Goal: Task Accomplishment & Management: Complete application form

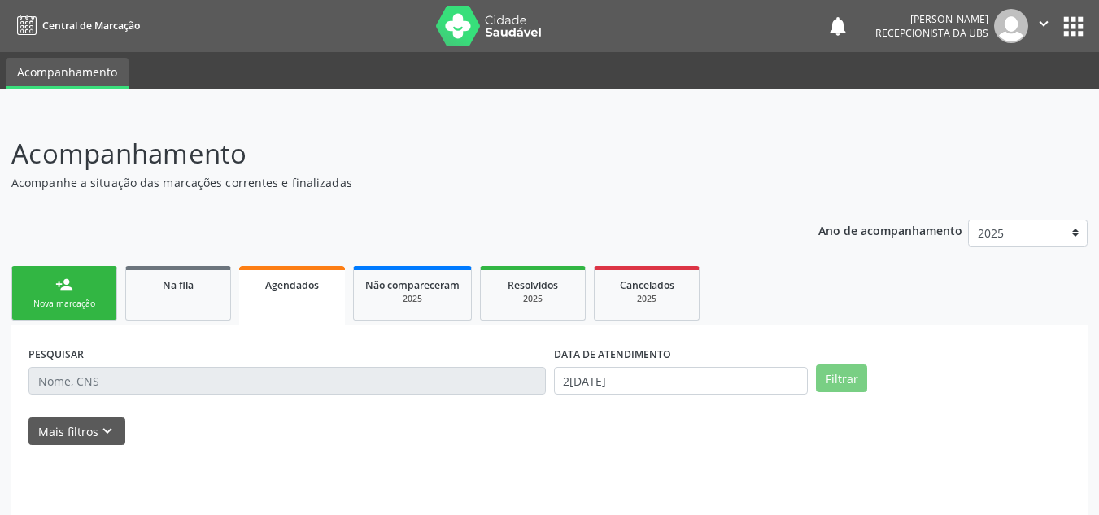
select select "8"
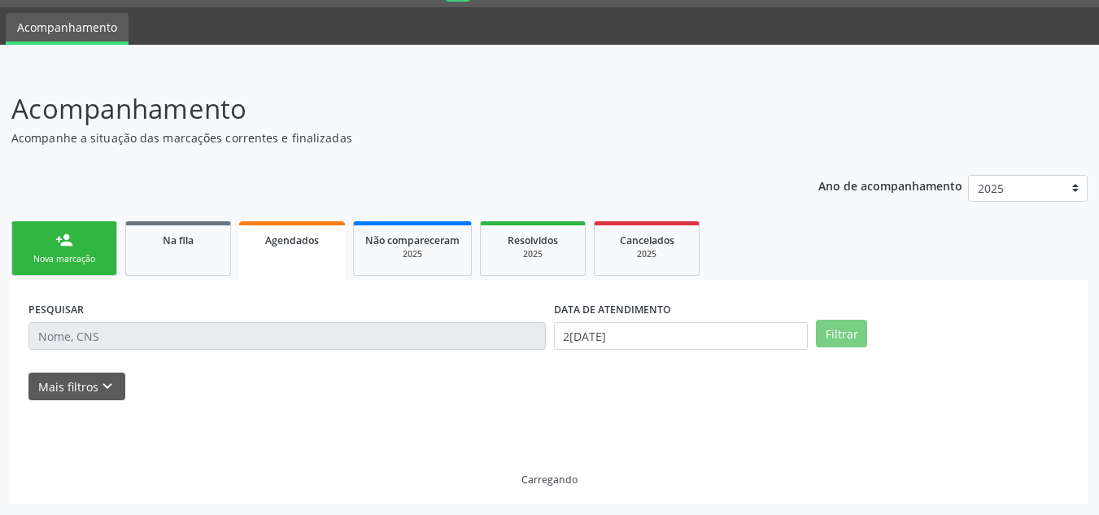
scroll to position [10, 0]
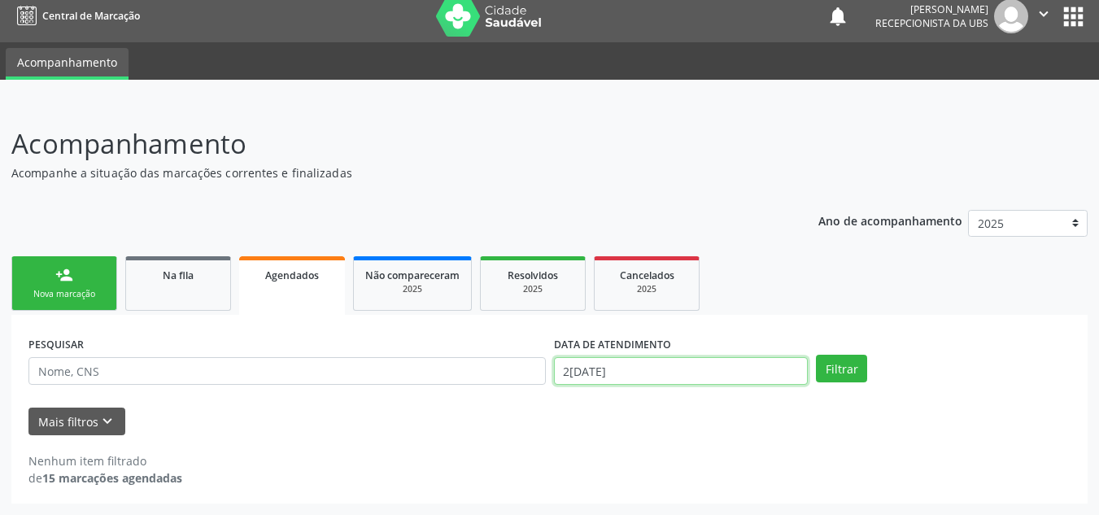
click at [606, 373] on input "2[DATE]" at bounding box center [681, 371] width 255 height 28
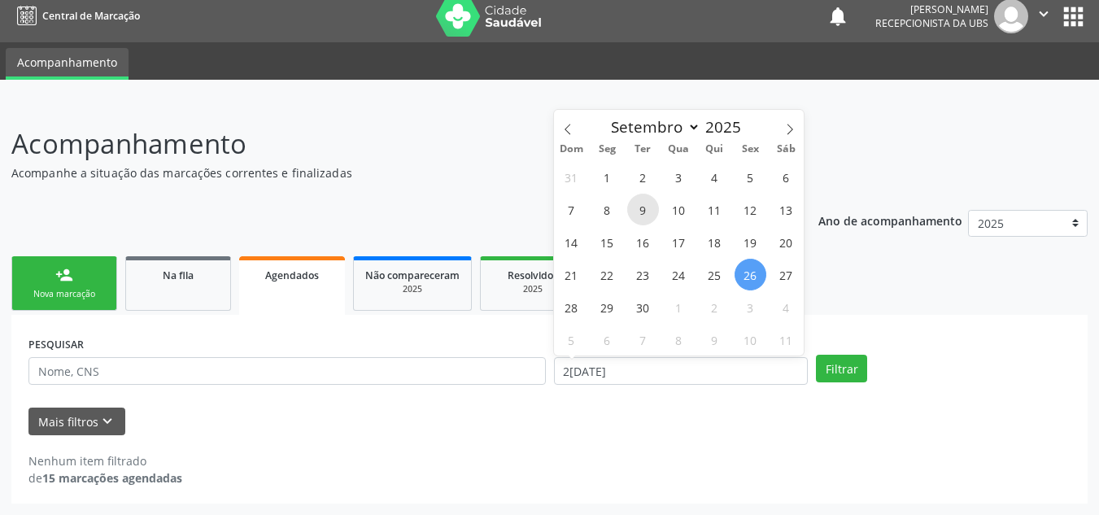
click at [644, 211] on span "9" at bounding box center [643, 210] width 32 height 32
type input "0[DATE]"
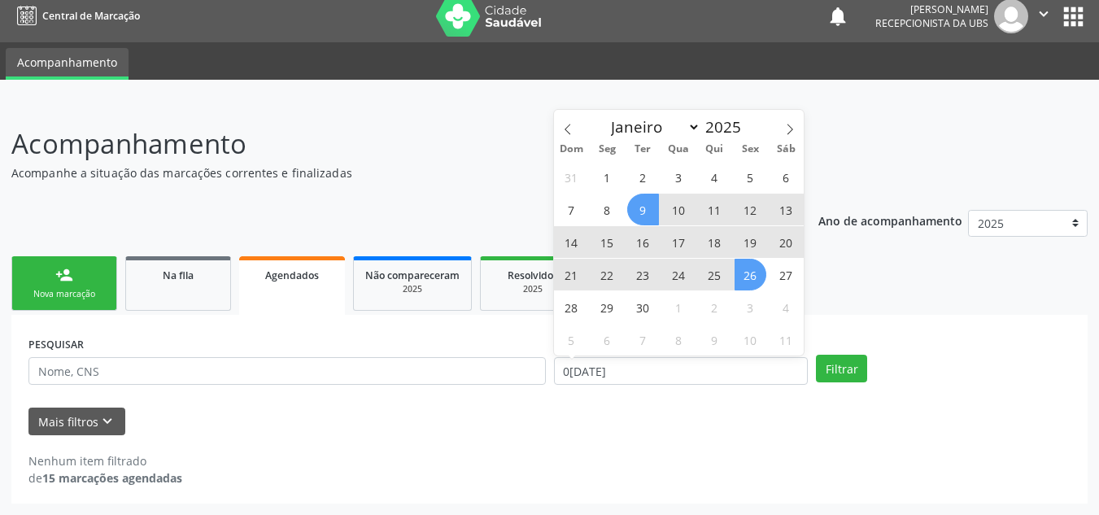
click at [743, 270] on span "26" at bounding box center [751, 275] width 32 height 32
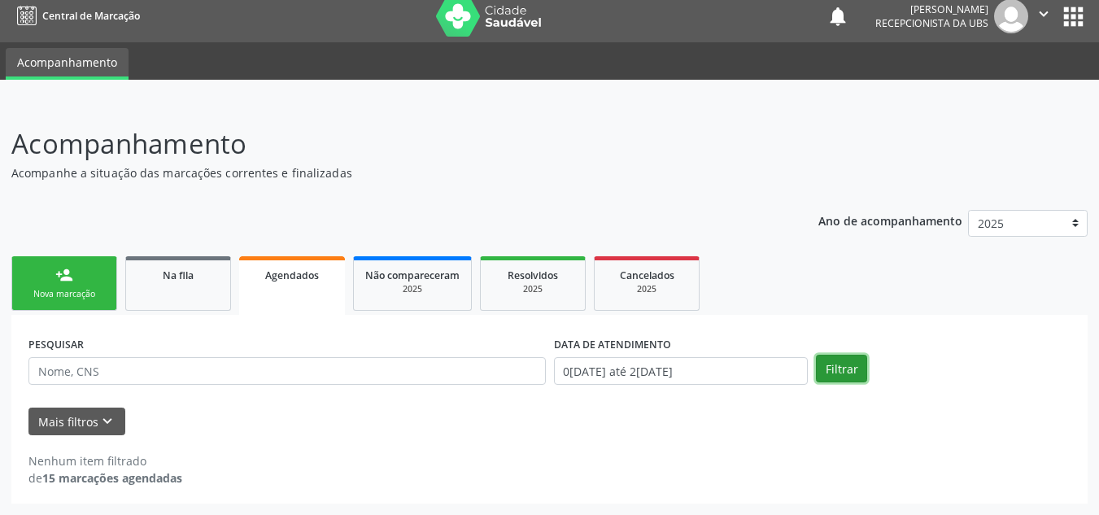
click at [827, 366] on button "Filtrar" at bounding box center [841, 369] width 51 height 28
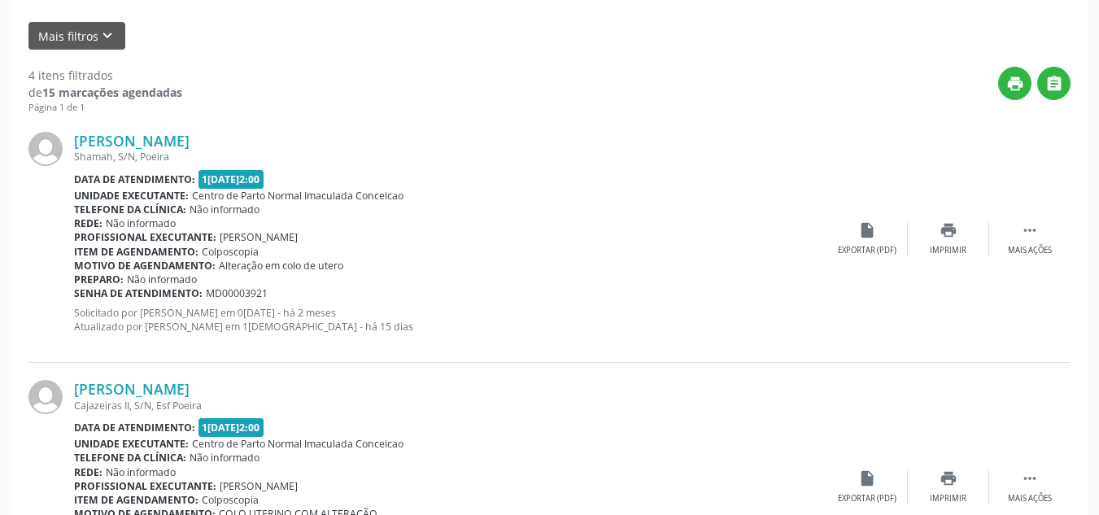
scroll to position [203, 0]
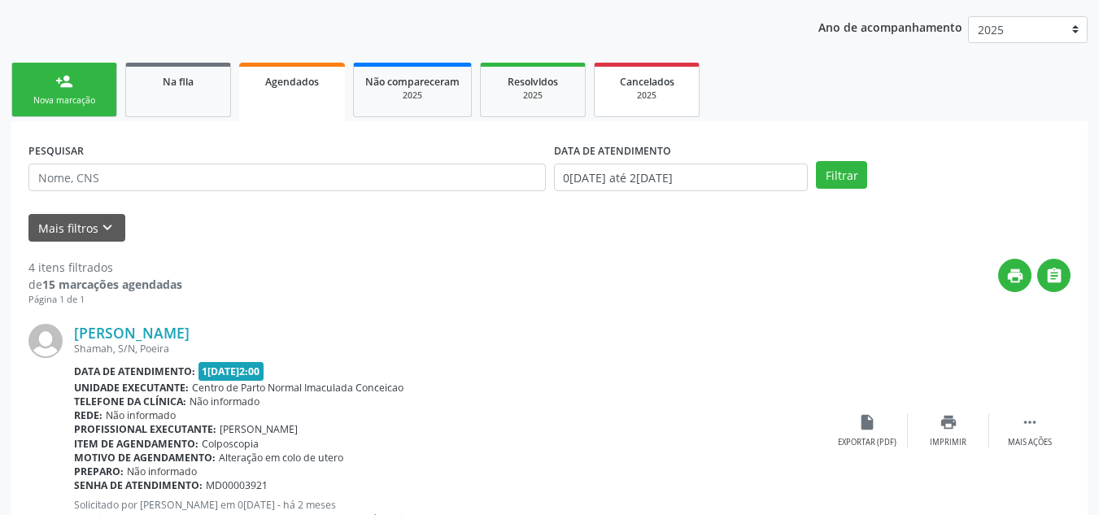
click at [663, 106] on link "Cancelados 2025" at bounding box center [647, 90] width 106 height 55
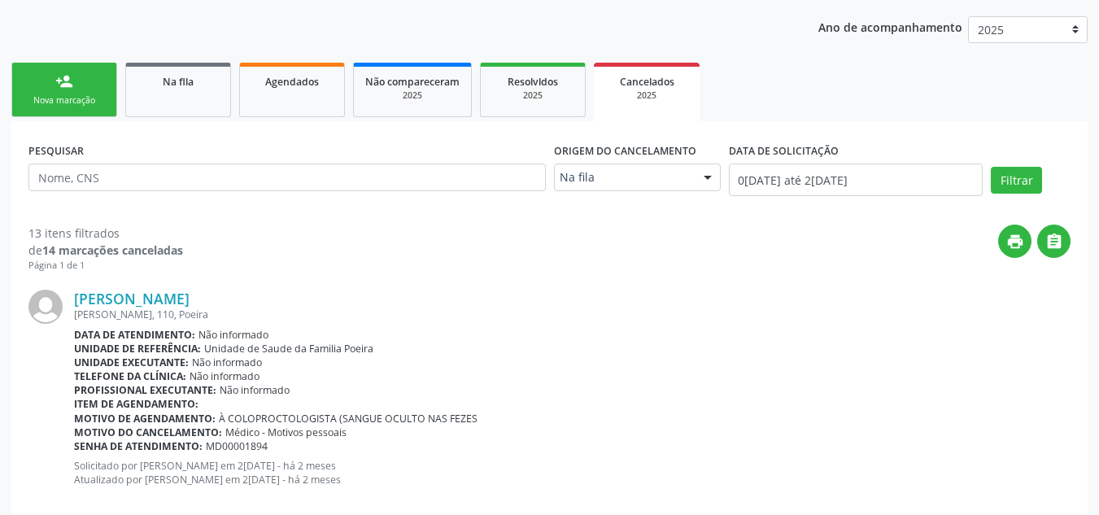
click at [594, 63] on link "Cancelados 2025" at bounding box center [647, 92] width 106 height 59
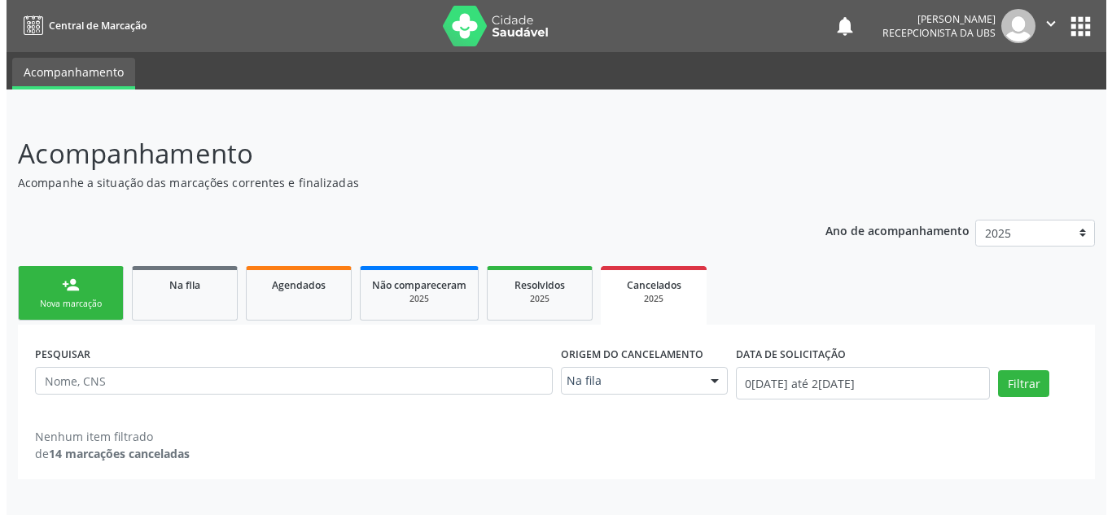
scroll to position [0, 0]
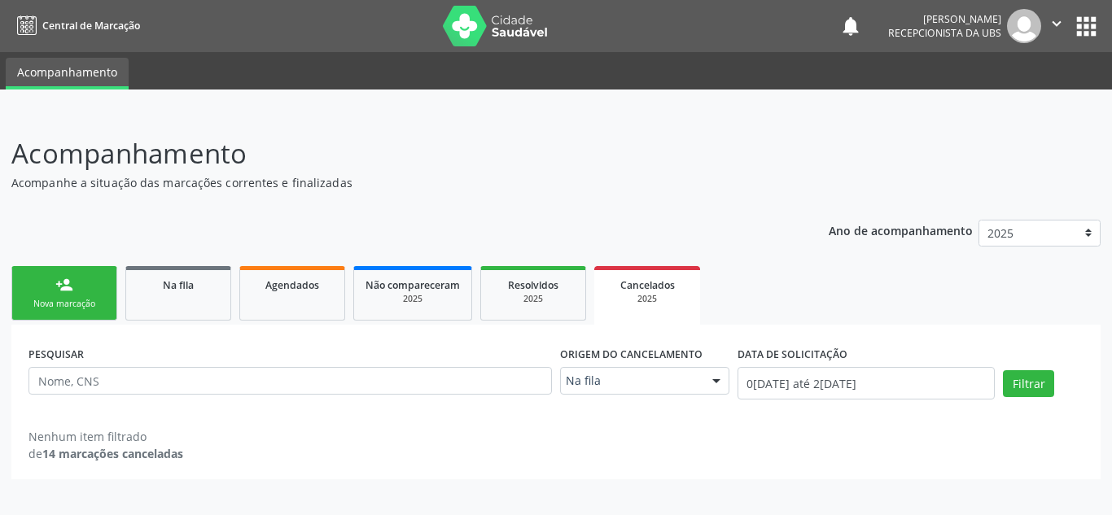
click at [43, 270] on link "person_add Nova marcação" at bounding box center [64, 293] width 106 height 55
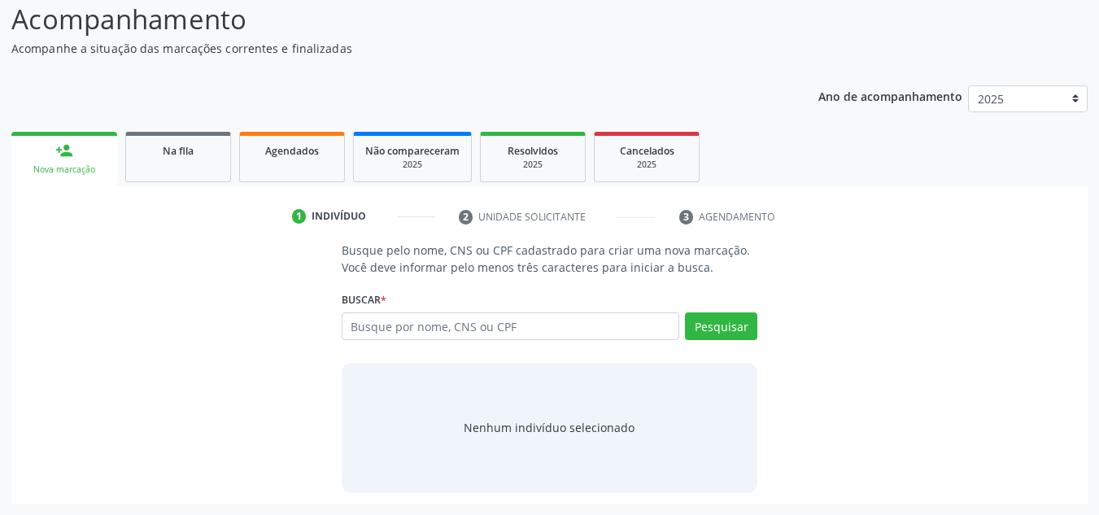
scroll to position [135, 0]
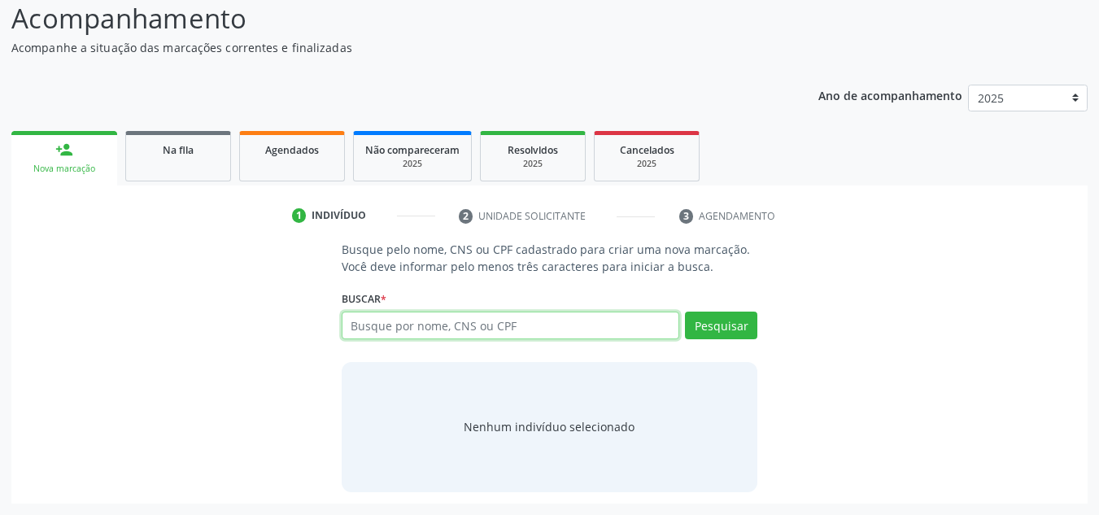
click at [407, 324] on input "text" at bounding box center [511, 326] width 339 height 28
type input "898004208388279"
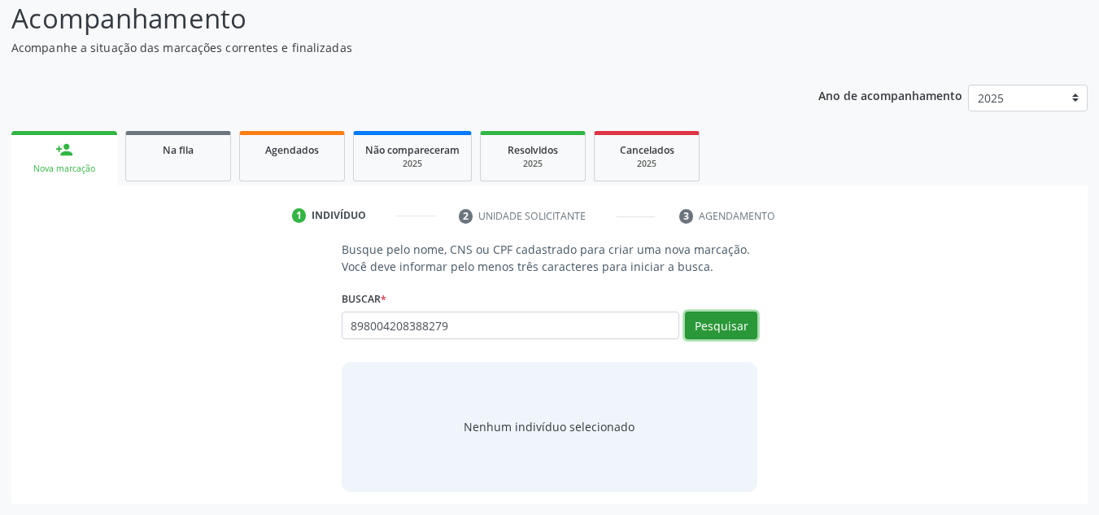
click at [711, 329] on button "Pesquisar" at bounding box center [721, 326] width 72 height 28
type input "898004208388279"
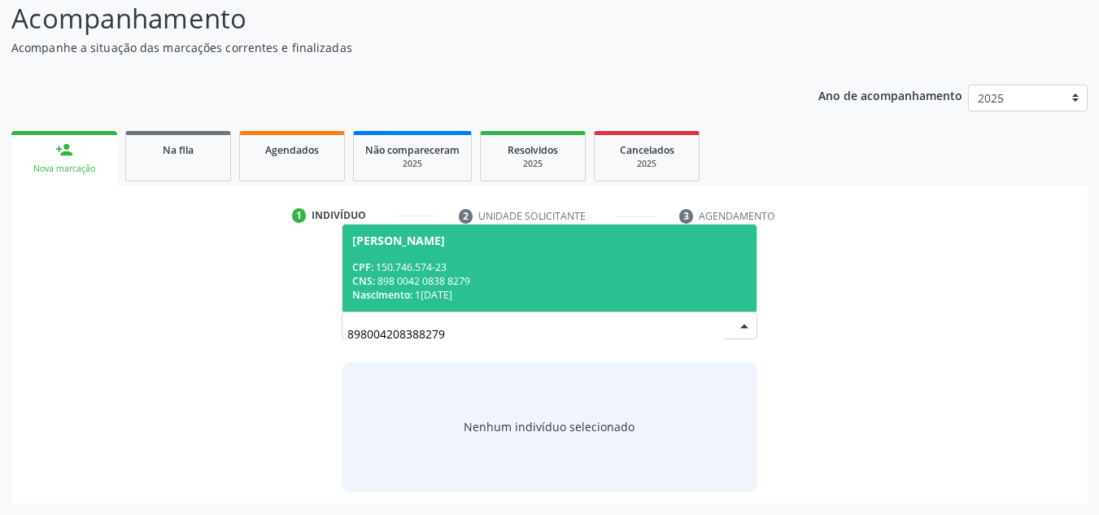
click at [451, 268] on div "CPF: 150.746.574-23" at bounding box center [549, 267] width 395 height 14
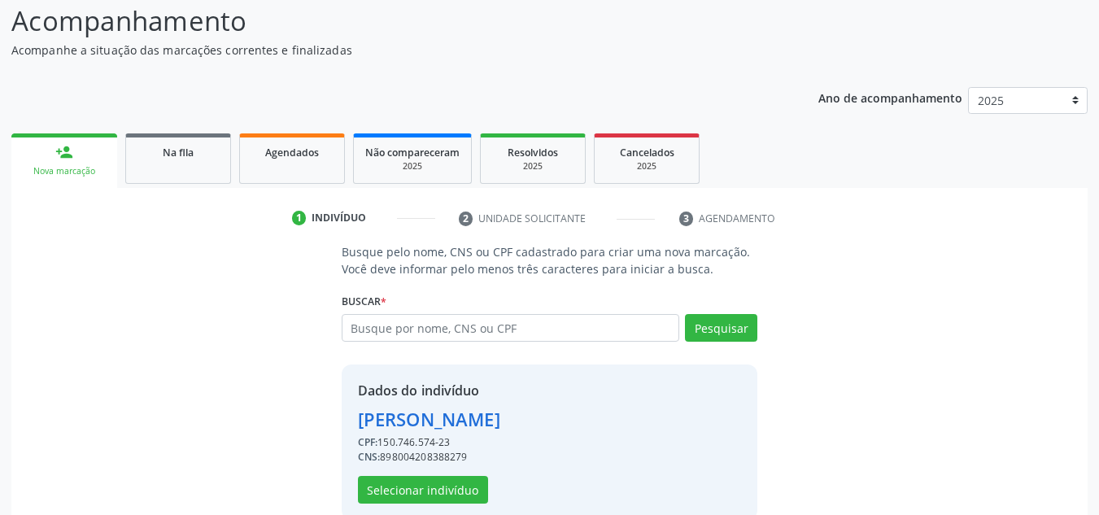
scroll to position [160, 0]
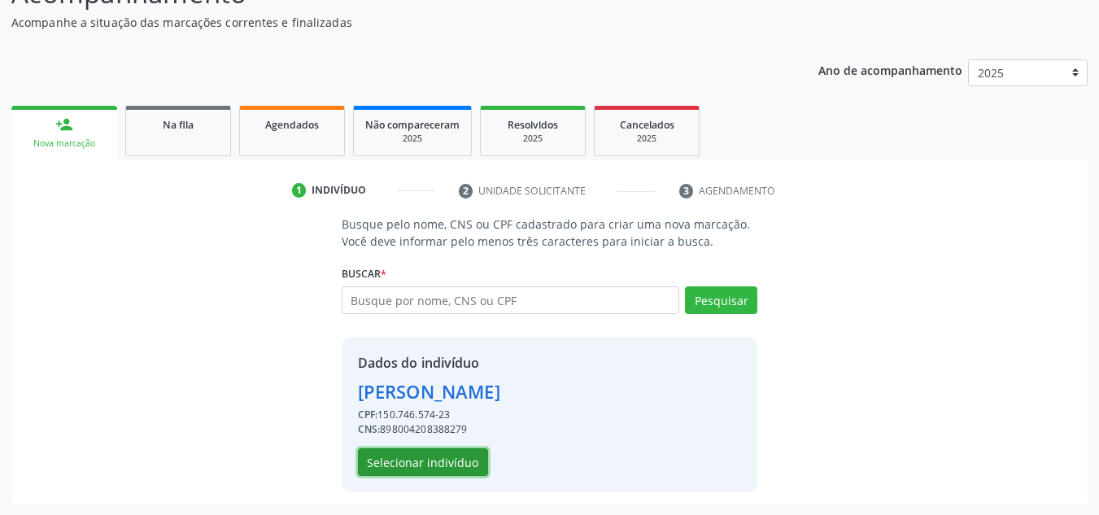
click at [429, 478] on div "Dados do indivíduo [PERSON_NAME] CPF: 150.746.574-23 CNS: 898004208388279 Selec…" at bounding box center [550, 414] width 417 height 155
click at [414, 455] on button "Selecionar indivíduo" at bounding box center [423, 462] width 130 height 28
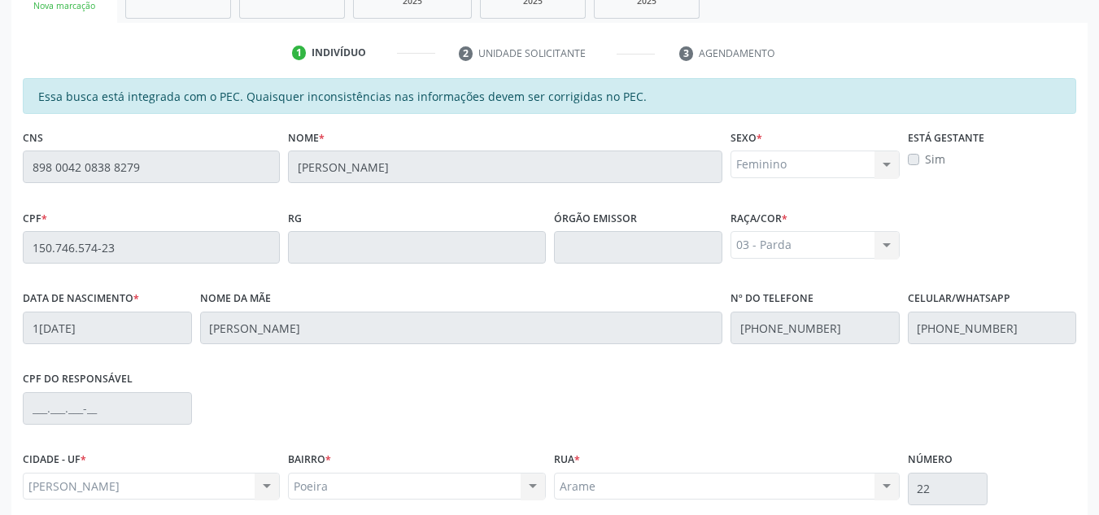
scroll to position [437, 0]
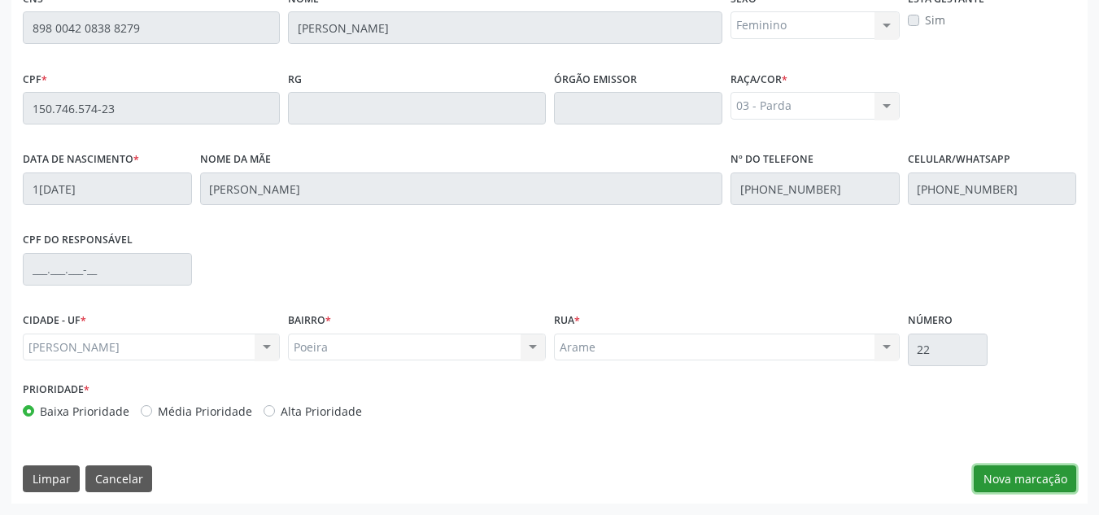
click at [1029, 465] on button "Nova marcação" at bounding box center [1025, 479] width 103 height 28
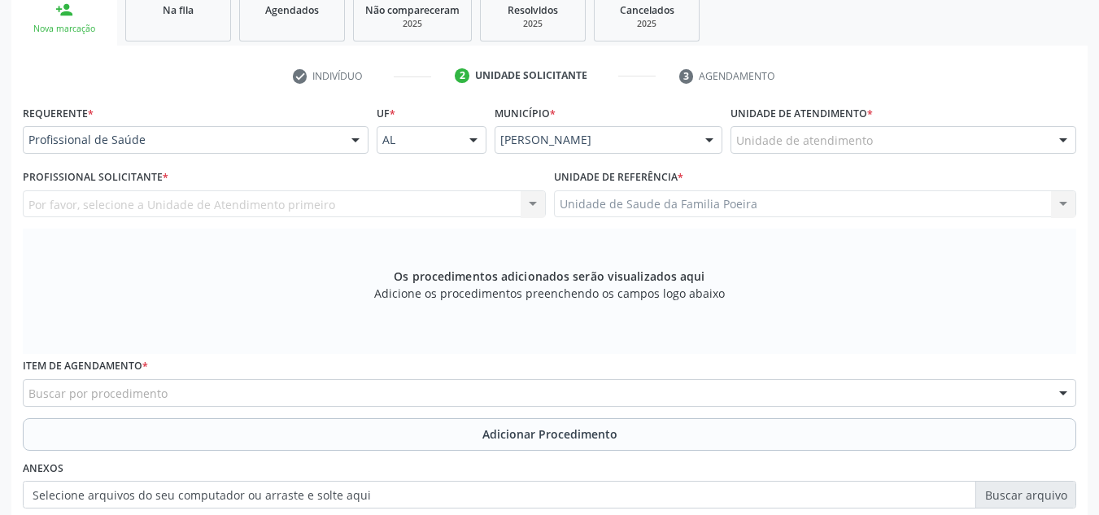
scroll to position [274, 0]
click at [986, 137] on div "Unidade de atendimento" at bounding box center [904, 141] width 346 height 28
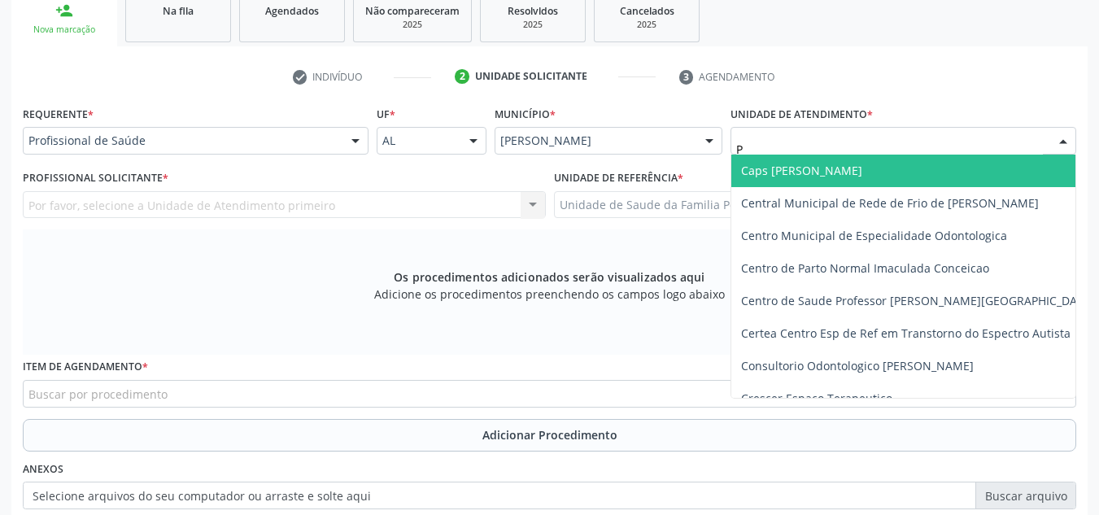
type input "PO"
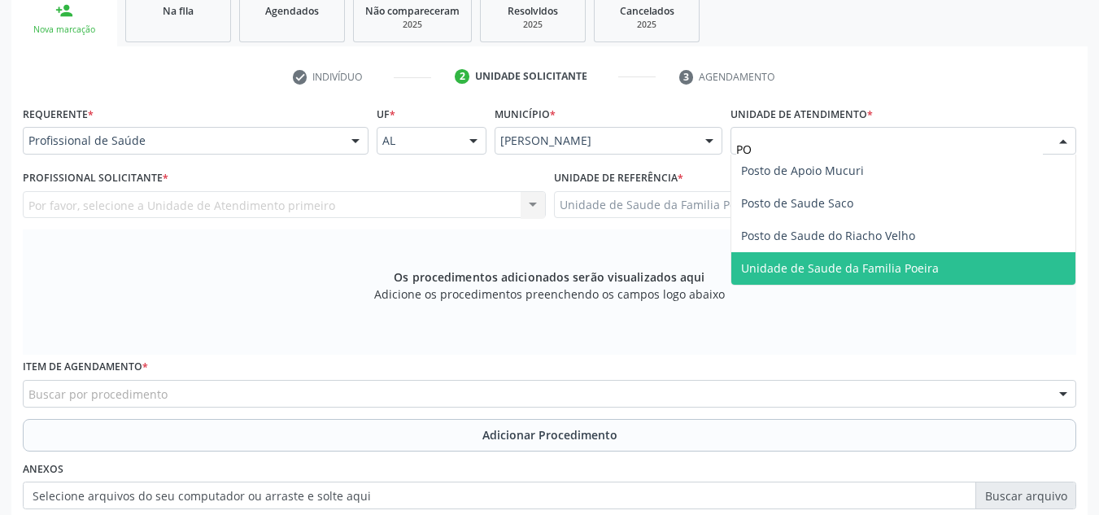
click at [937, 256] on span "Unidade de Saude da Familia Poeira" at bounding box center [904, 268] width 344 height 33
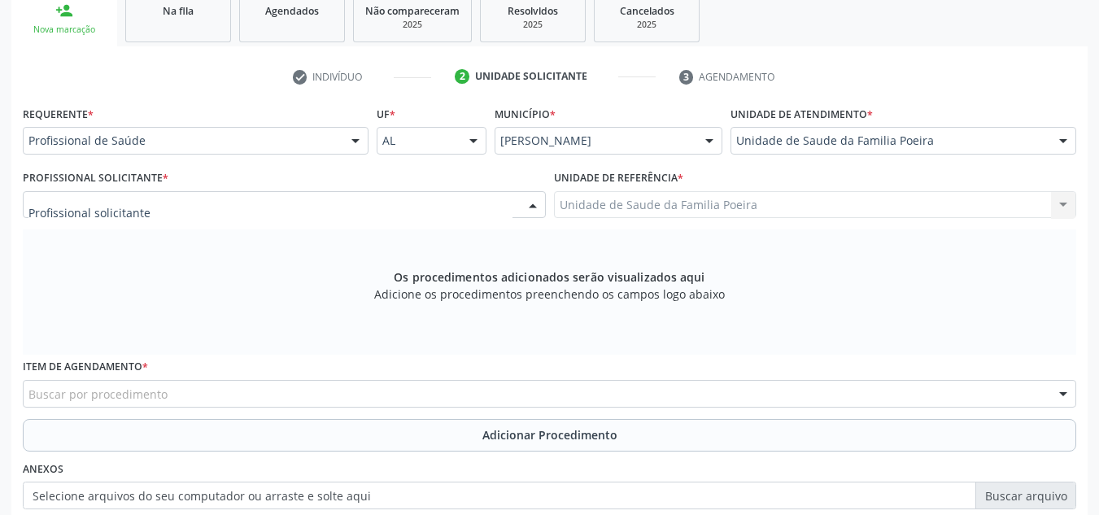
click at [157, 203] on div at bounding box center [284, 205] width 523 height 28
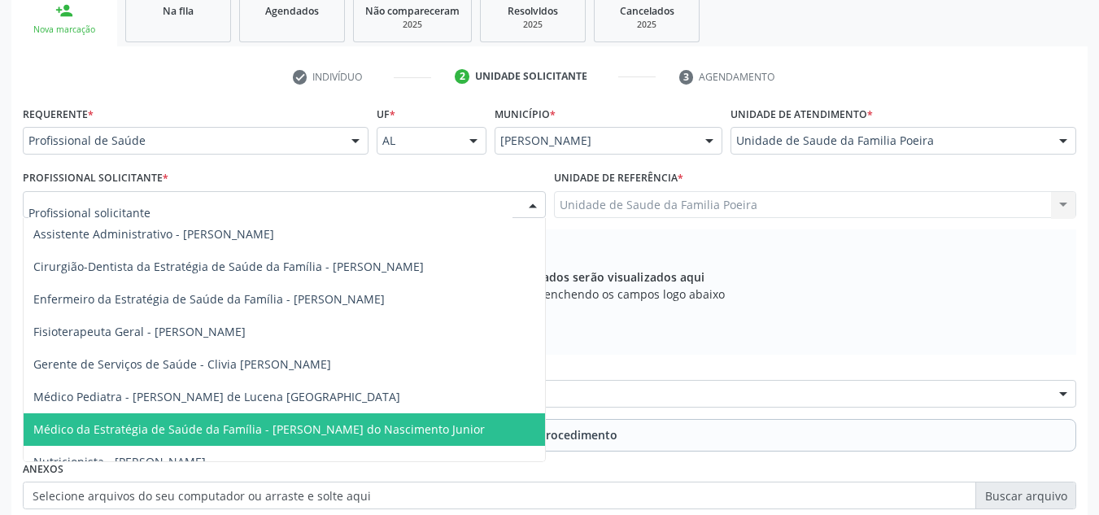
click at [241, 426] on span "Médico da Estratégia de Saúde da Família - [PERSON_NAME] do Nascimento Junior" at bounding box center [259, 429] width 452 height 15
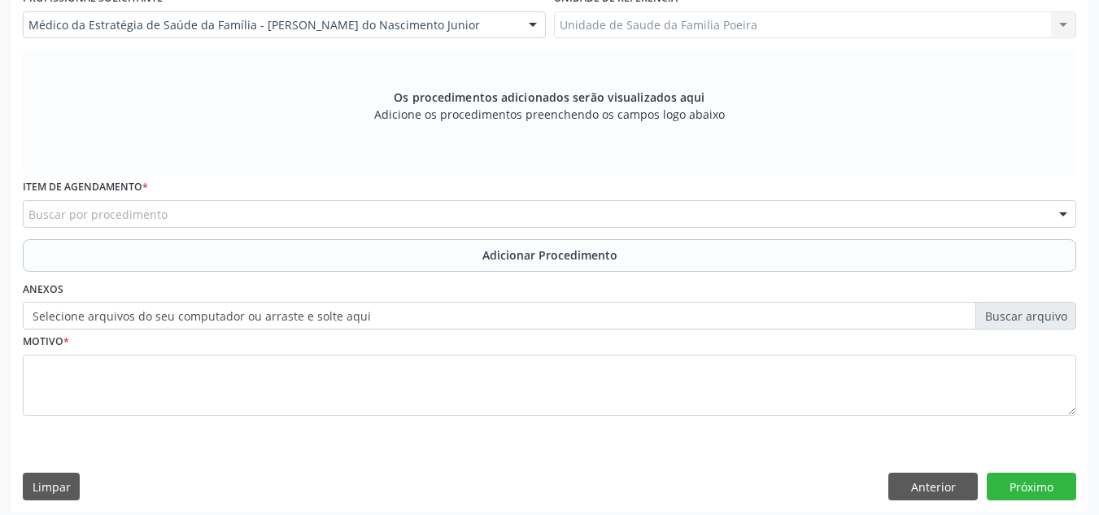
scroll to position [462, 0]
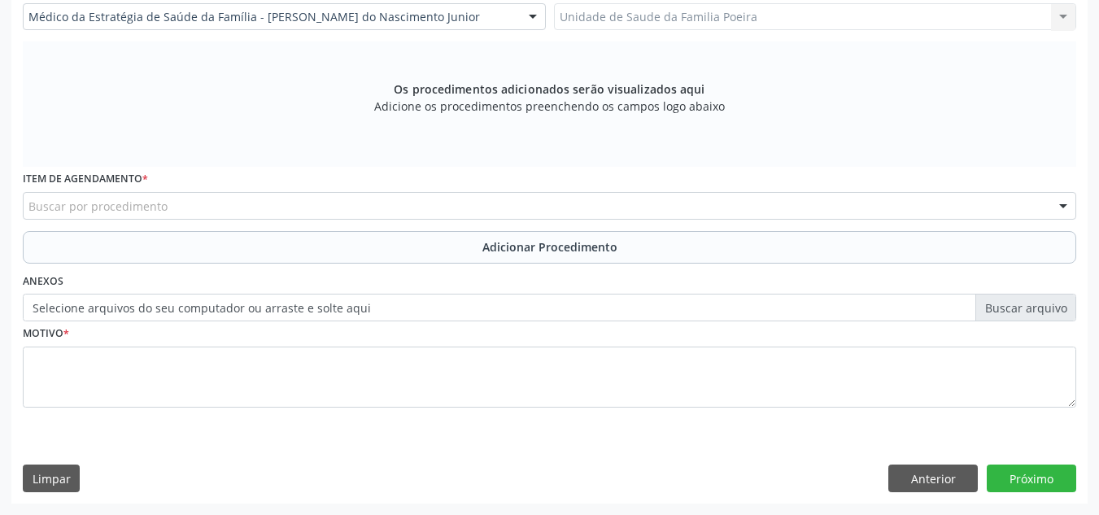
click at [159, 196] on div "Buscar por procedimento" at bounding box center [550, 206] width 1054 height 28
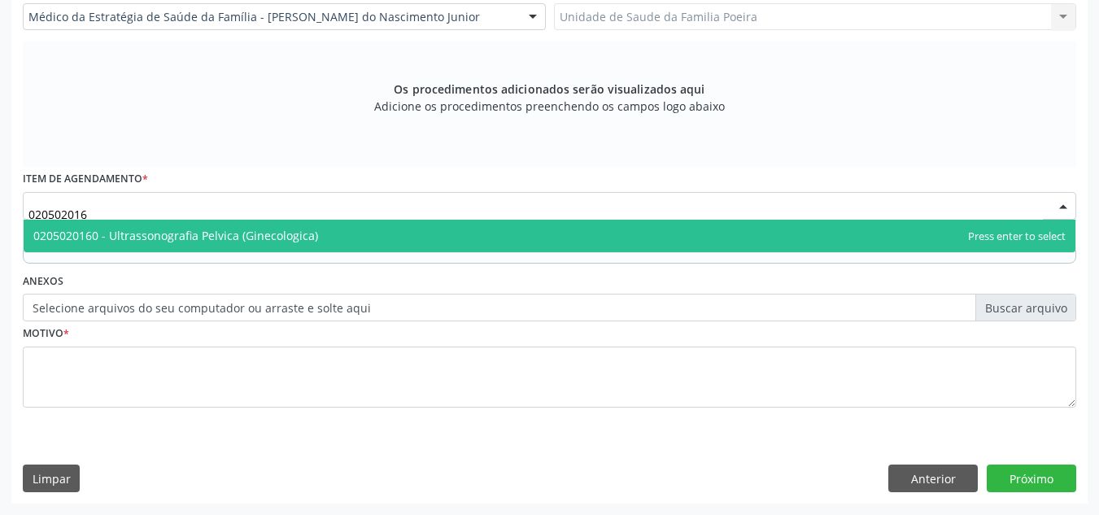
type input "0205020160"
click at [264, 235] on span "0205020160 - Ultrassonografia Pelvica (Ginecologica)" at bounding box center [175, 235] width 285 height 15
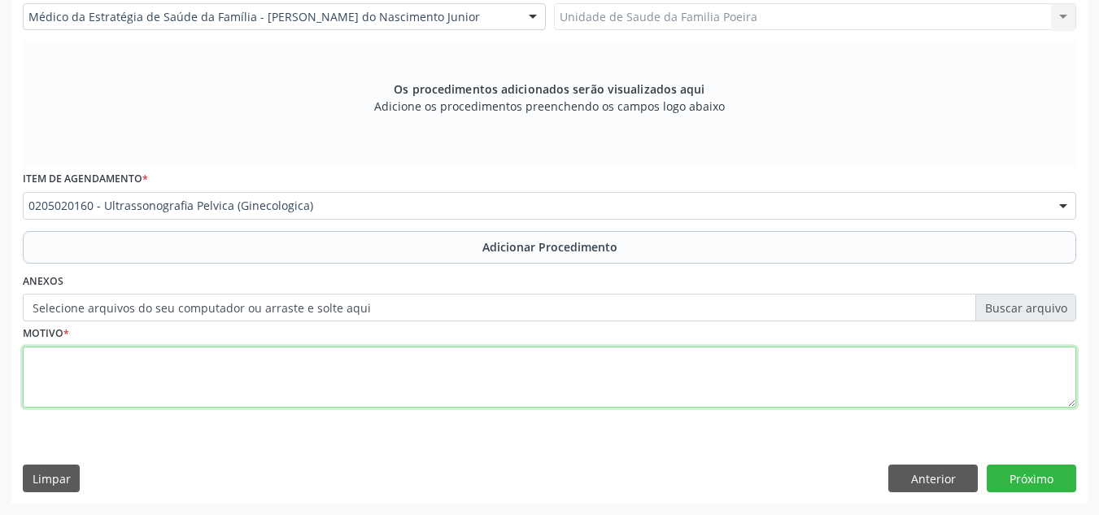
click at [212, 373] on textarea at bounding box center [550, 378] width 1054 height 62
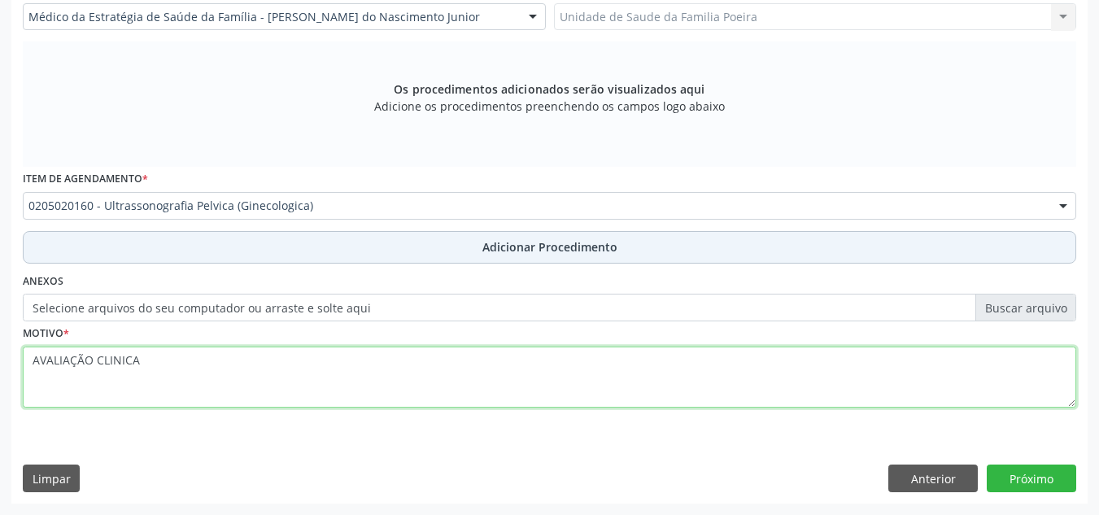
type textarea "AVALIAÇÃO CLINICA"
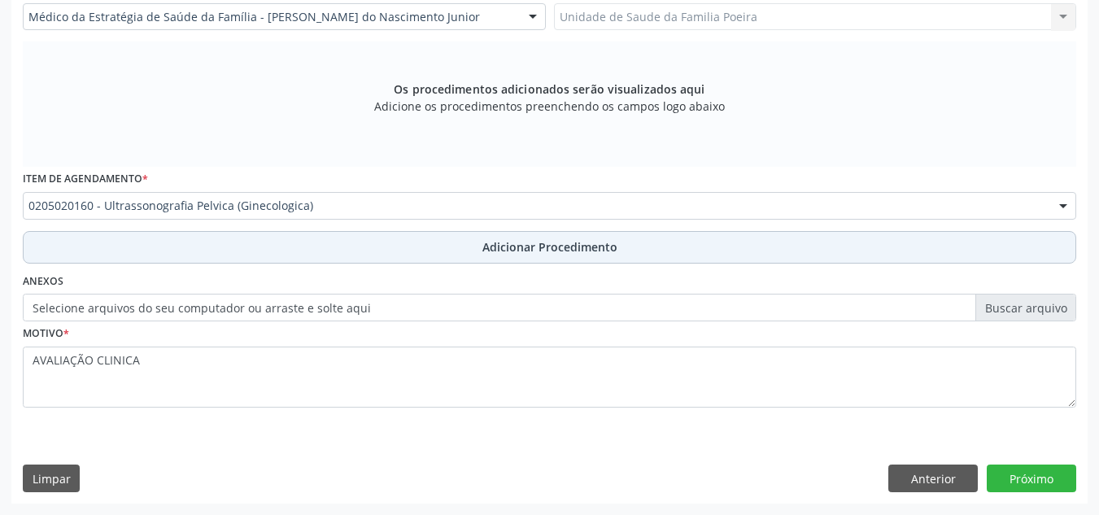
click at [481, 253] on button "Adicionar Procedimento" at bounding box center [550, 247] width 1054 height 33
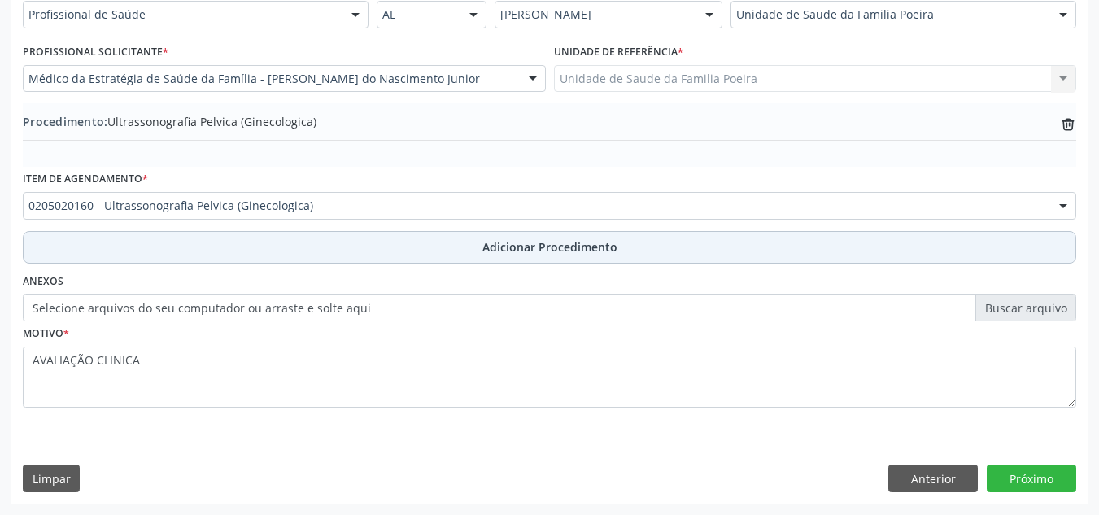
scroll to position [400, 0]
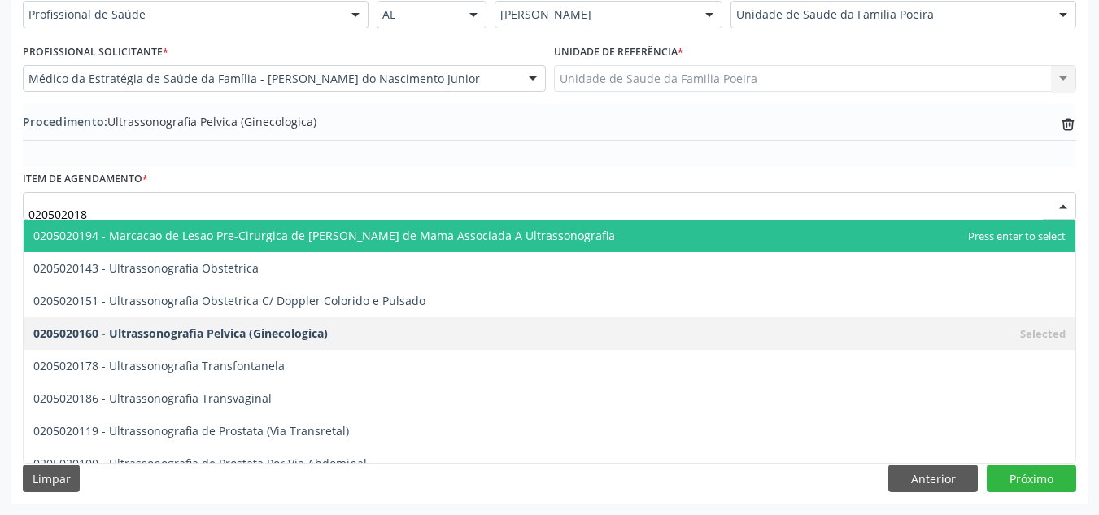
type input "0205020186"
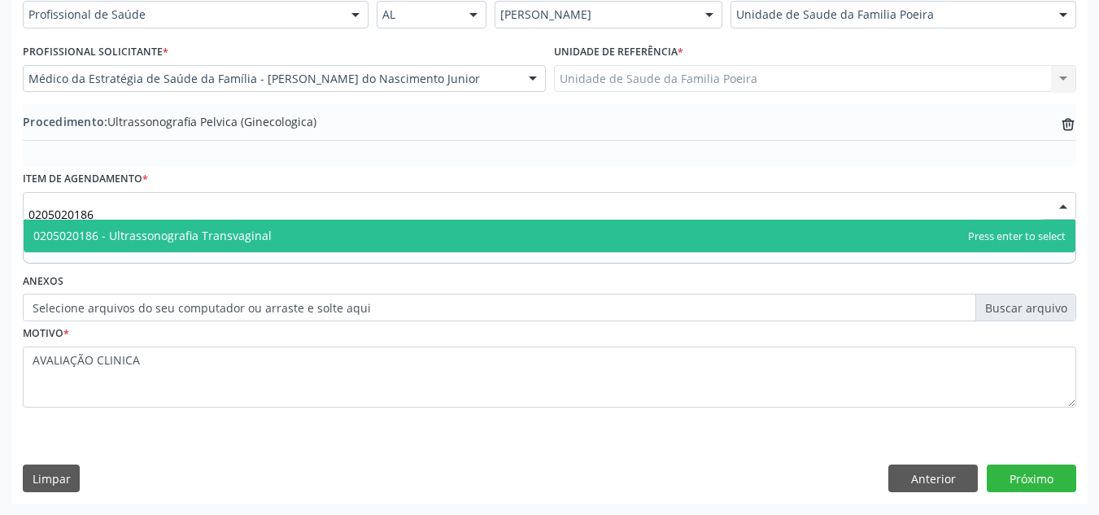
click at [337, 227] on span "0205020186 - Ultrassonografia Transvaginal" at bounding box center [550, 236] width 1052 height 33
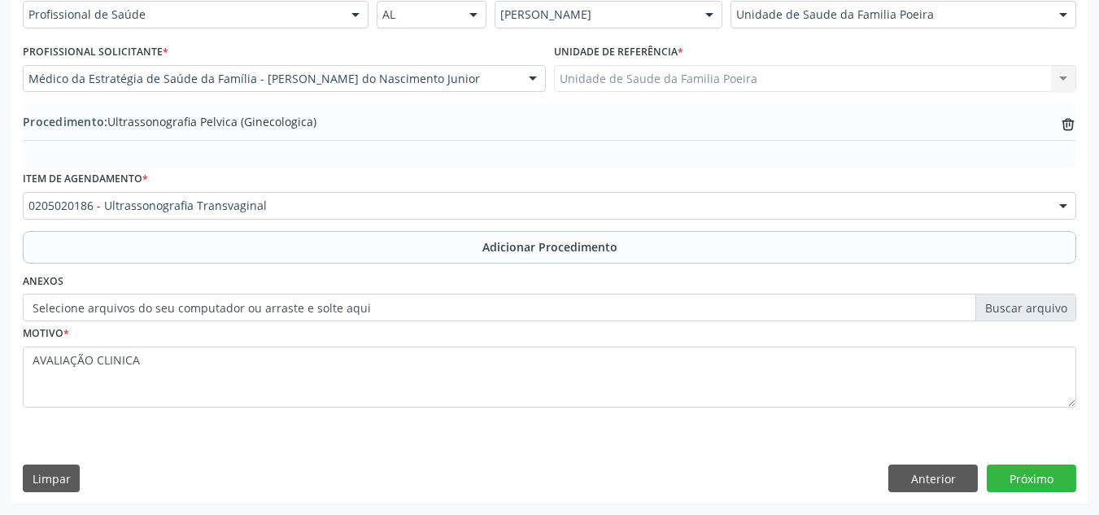
click at [339, 302] on label "Selecione arquivos do seu computador ou arraste e solte aqui" at bounding box center [550, 308] width 1054 height 28
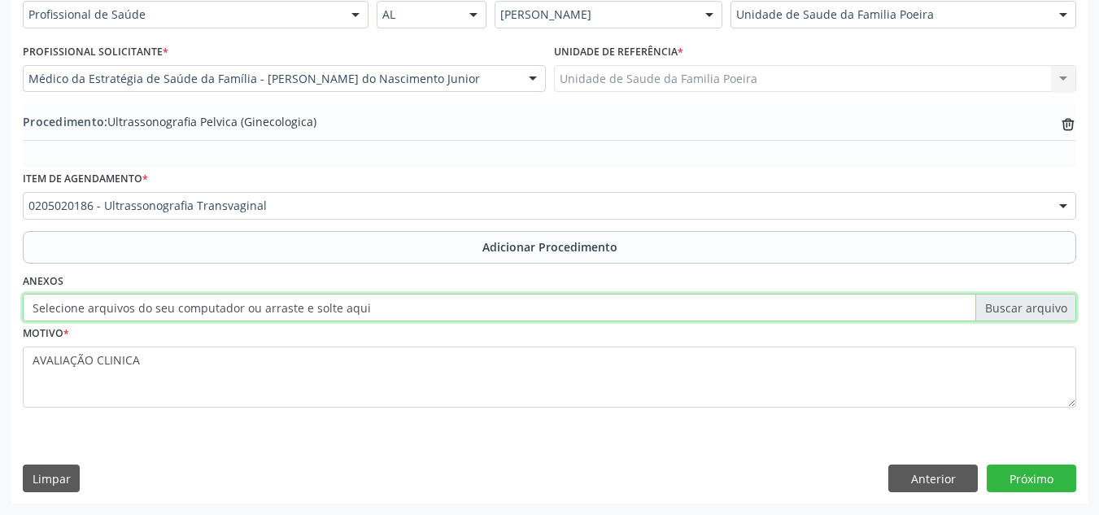
click at [339, 302] on input "Selecione arquivos do seu computador ou arraste e solte aqui" at bounding box center [550, 308] width 1054 height 28
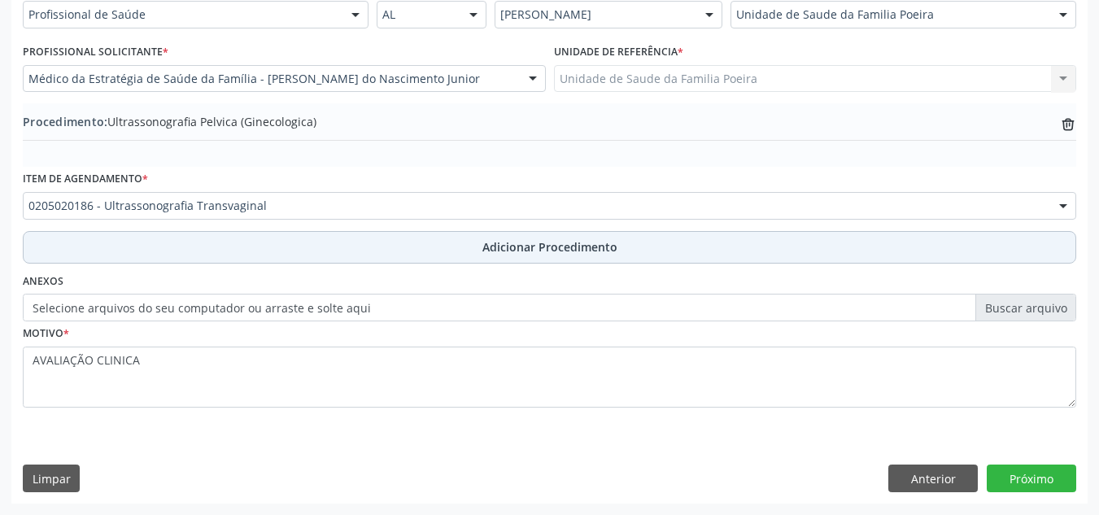
click at [545, 252] on span "Adicionar Procedimento" at bounding box center [550, 246] width 135 height 17
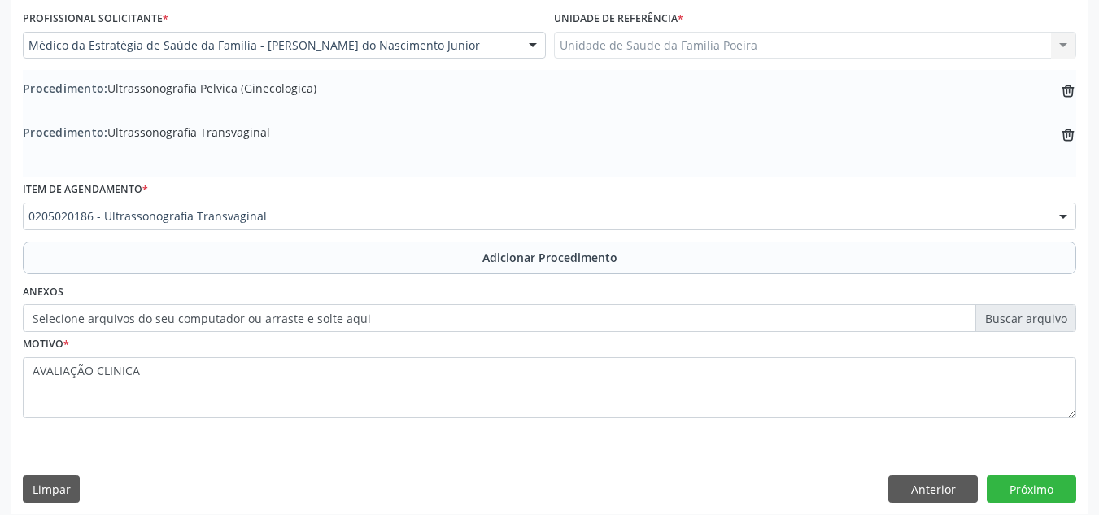
scroll to position [444, 0]
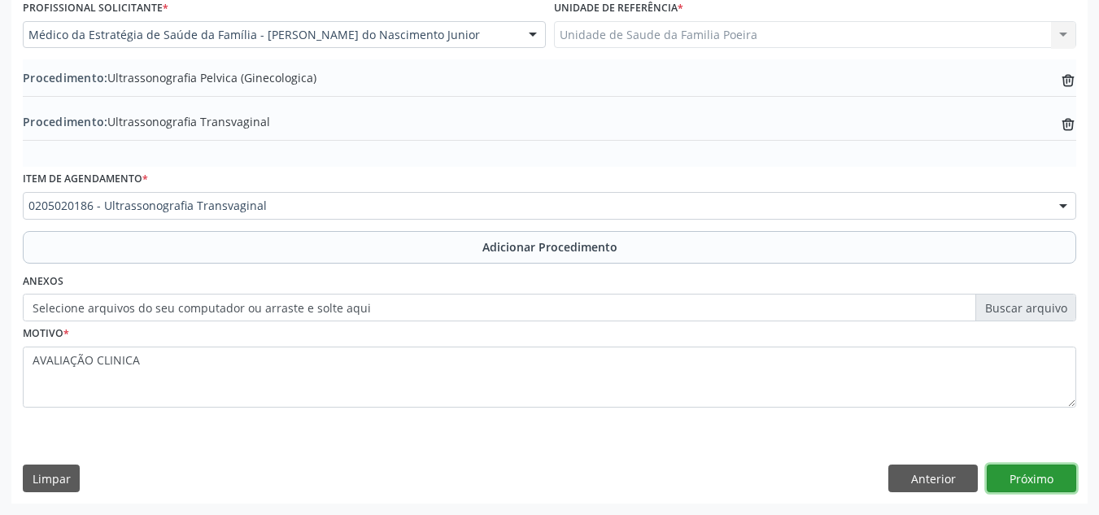
click at [1023, 476] on button "Próximo" at bounding box center [1032, 479] width 90 height 28
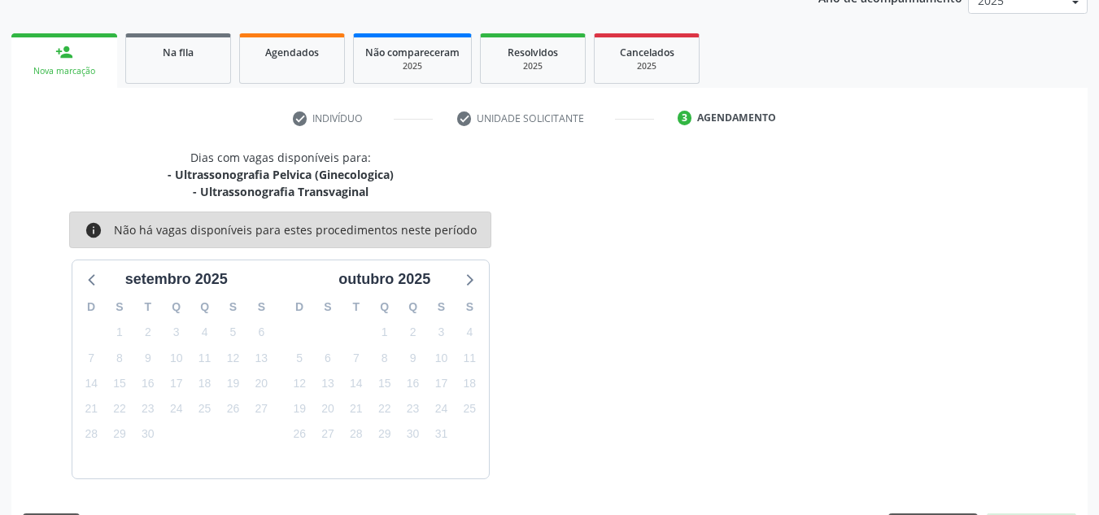
scroll to position [281, 0]
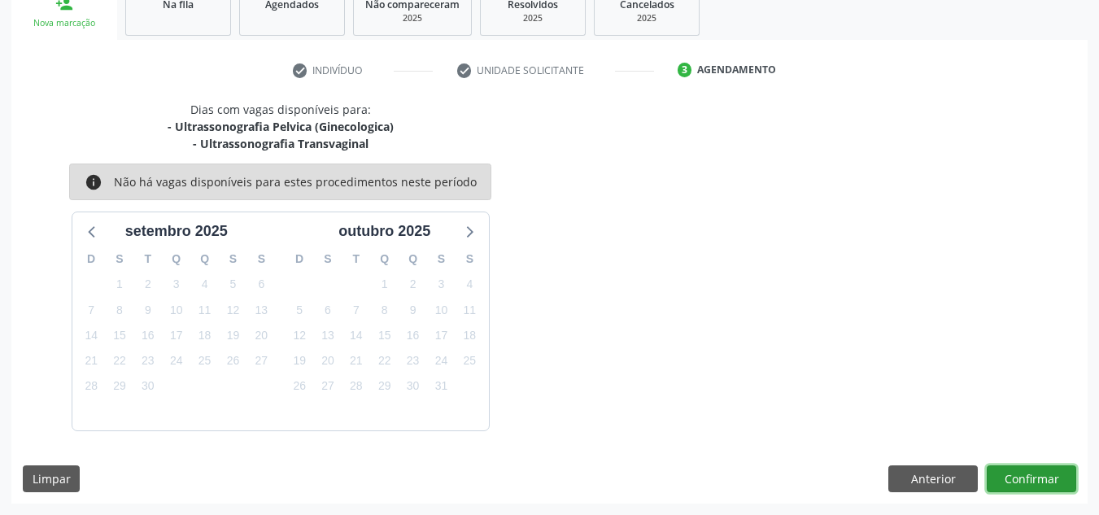
click at [1039, 480] on button "Confirmar" at bounding box center [1032, 479] width 90 height 28
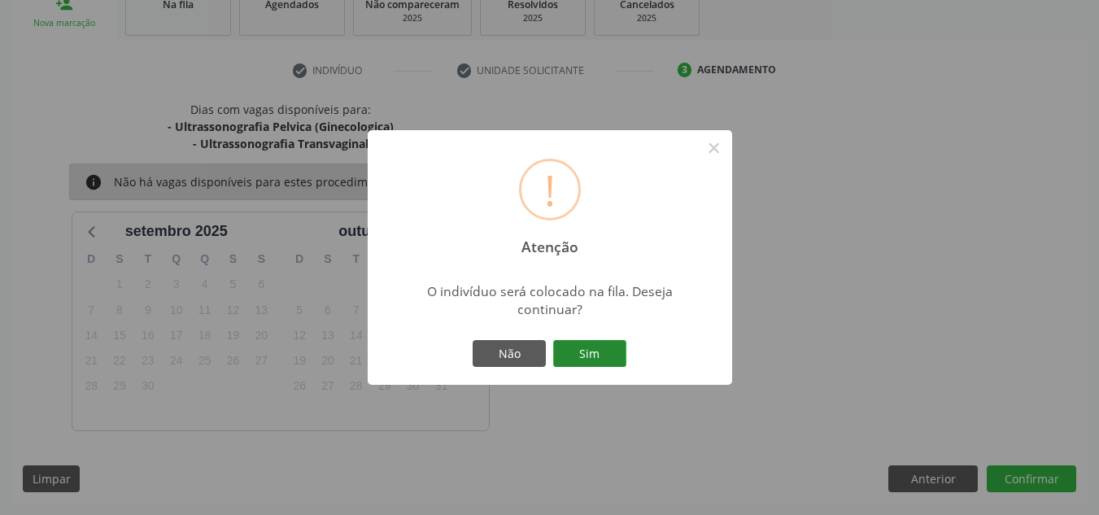
click at [611, 355] on button "Sim" at bounding box center [589, 354] width 73 height 28
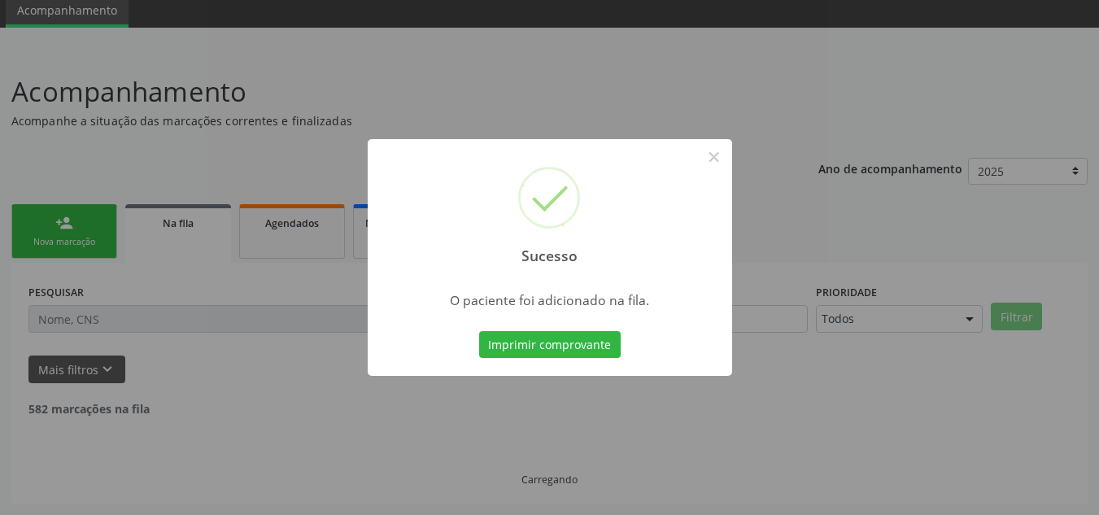
scroll to position [45, 0]
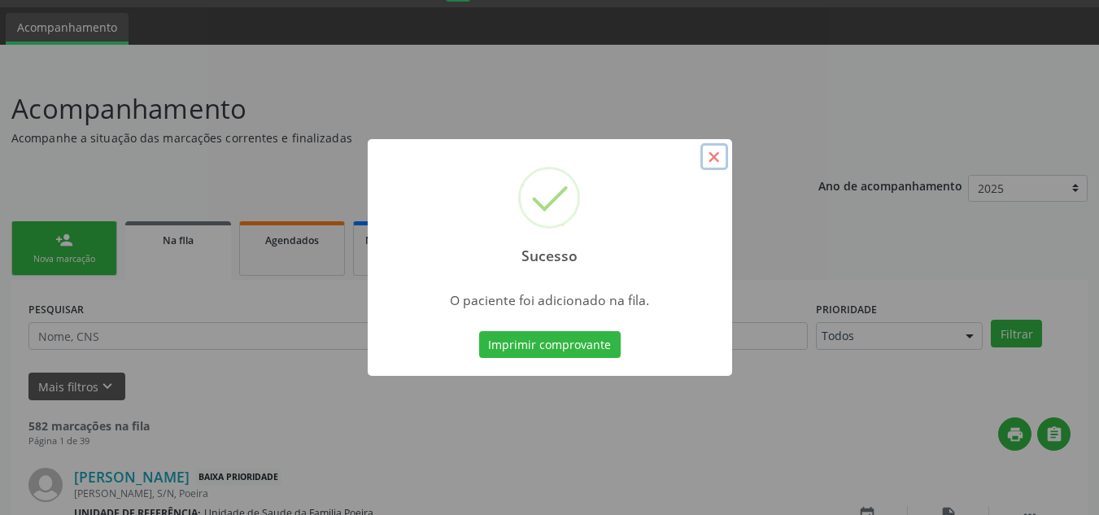
click at [710, 159] on button "×" at bounding box center [715, 157] width 28 height 28
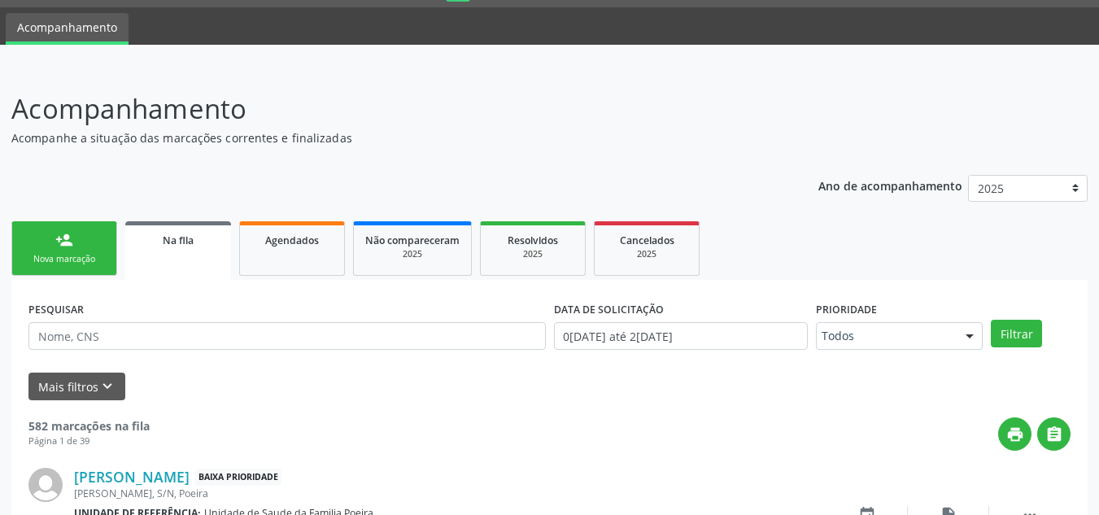
click at [59, 230] on link "person_add Nova marcação" at bounding box center [64, 248] width 106 height 55
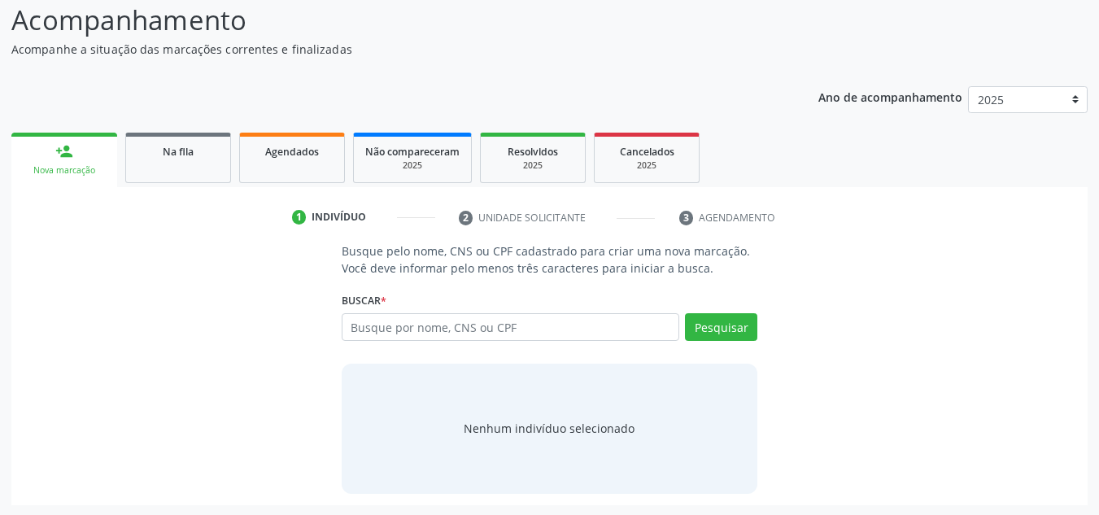
scroll to position [135, 0]
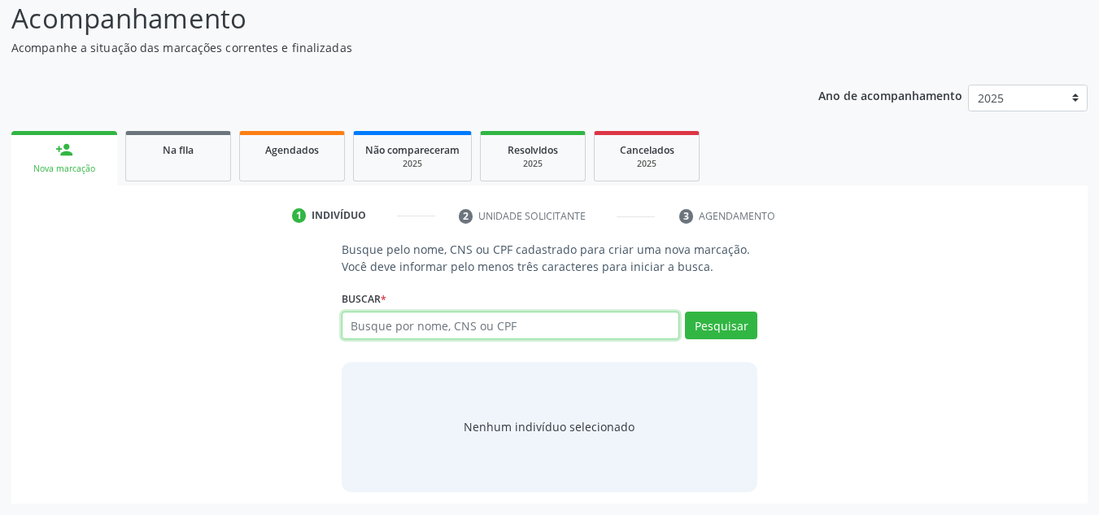
click at [396, 325] on input "text" at bounding box center [511, 326] width 339 height 28
type input "702600260357044"
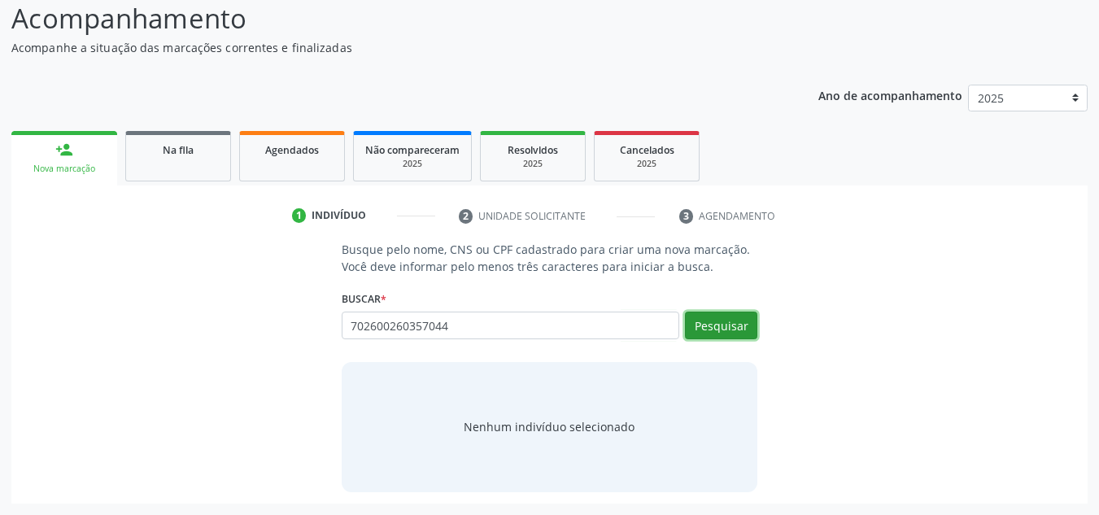
click at [708, 329] on button "Pesquisar" at bounding box center [721, 326] width 72 height 28
type input "702600260357044"
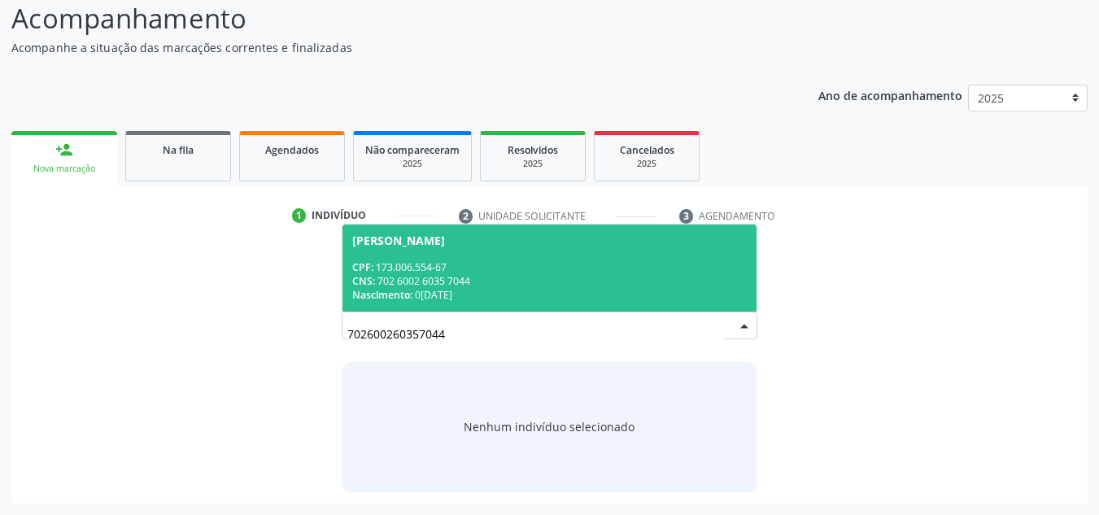
click at [427, 242] on div "[PERSON_NAME]" at bounding box center [398, 240] width 93 height 13
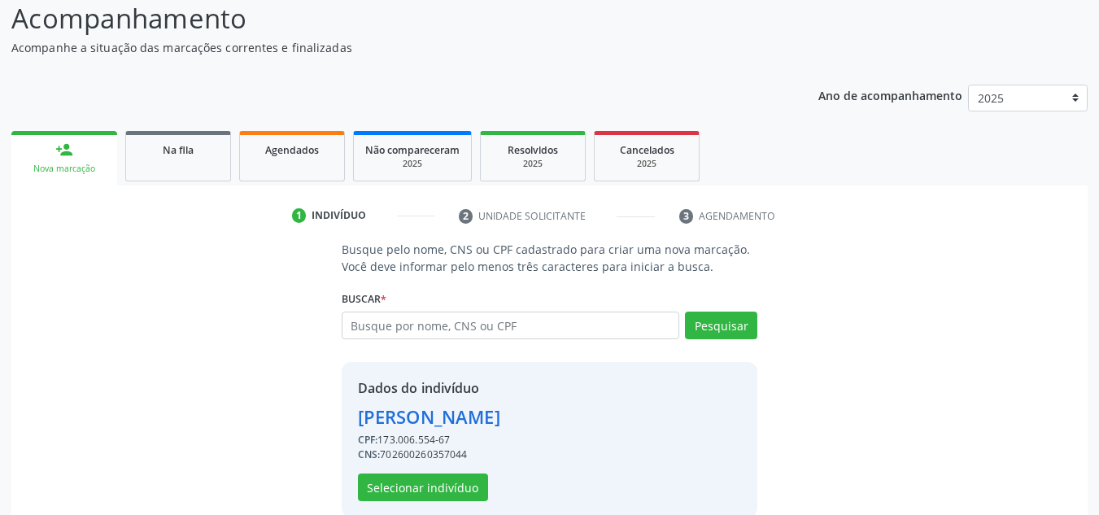
scroll to position [160, 0]
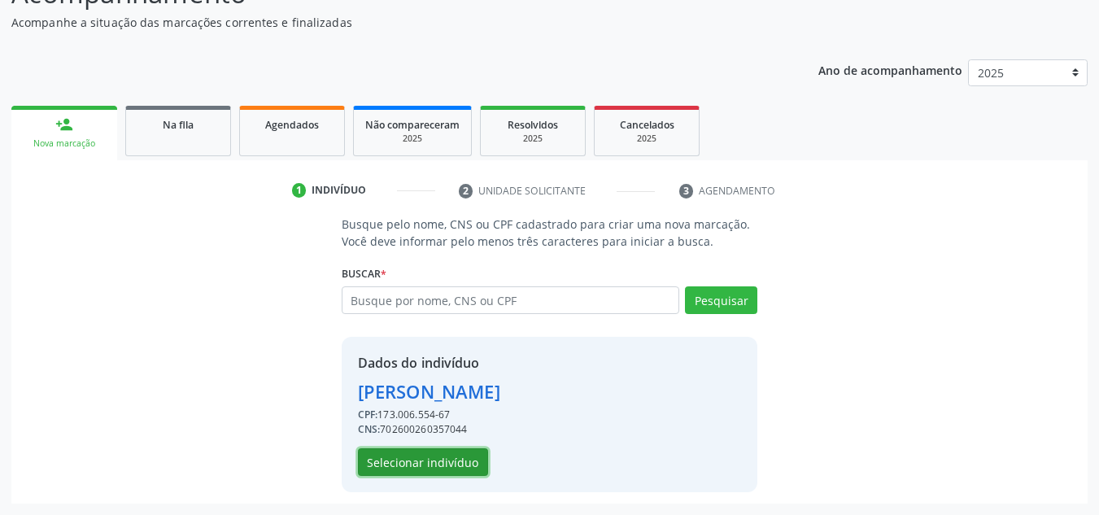
click at [398, 466] on button "Selecionar indivíduo" at bounding box center [423, 462] width 130 height 28
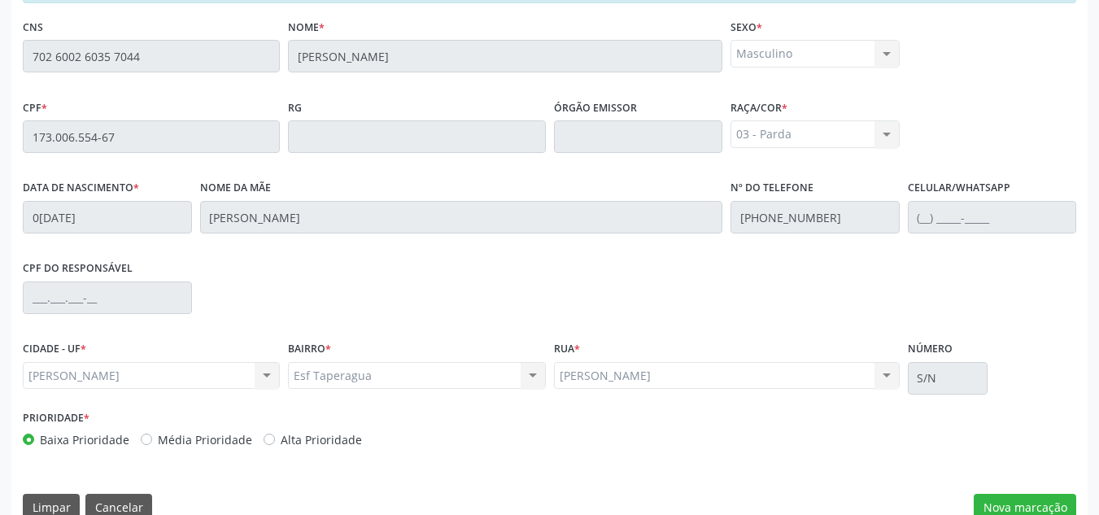
scroll to position [437, 0]
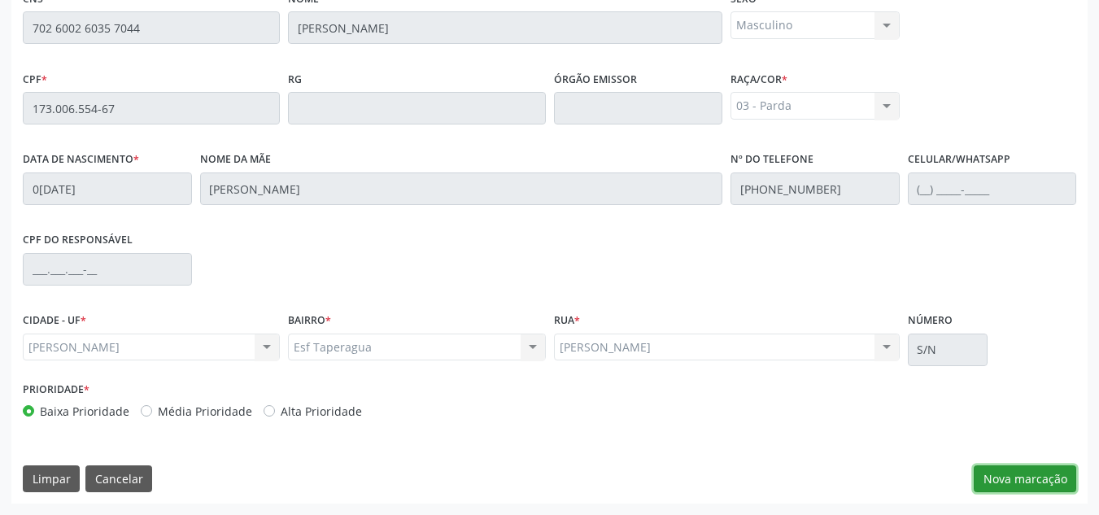
click at [1029, 470] on button "Nova marcação" at bounding box center [1025, 479] width 103 height 28
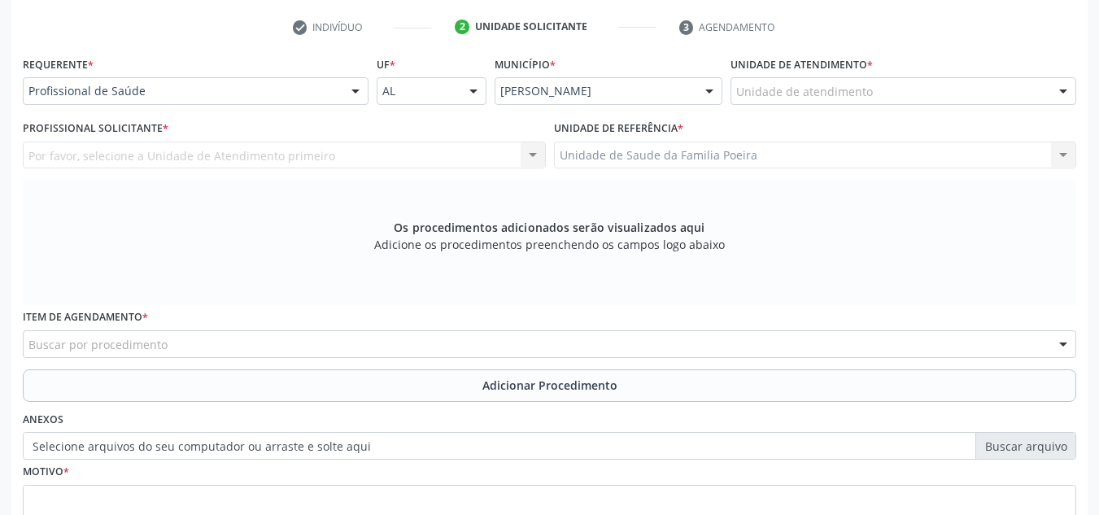
scroll to position [274, 0]
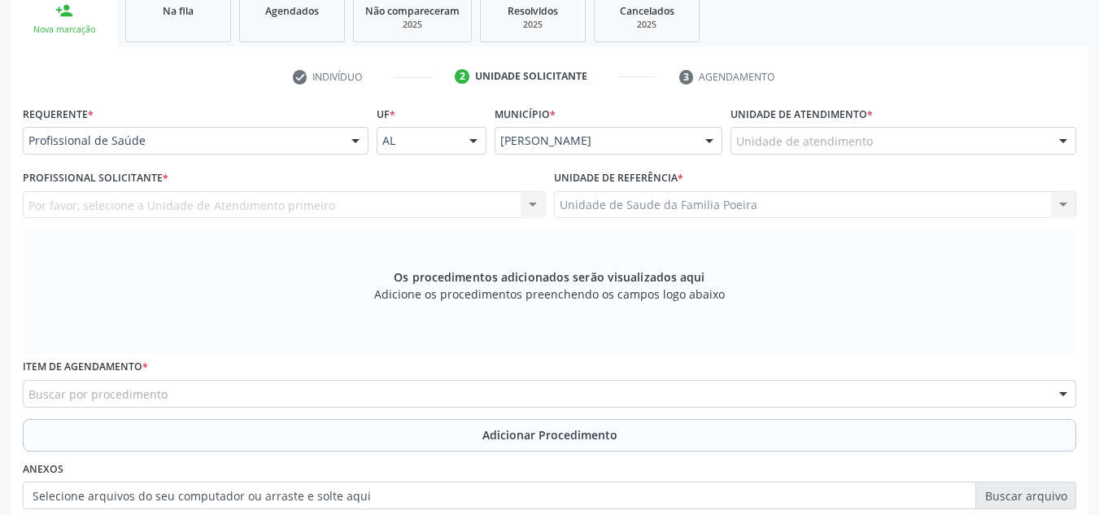
click at [916, 146] on div "Unidade de atendimento" at bounding box center [904, 141] width 346 height 28
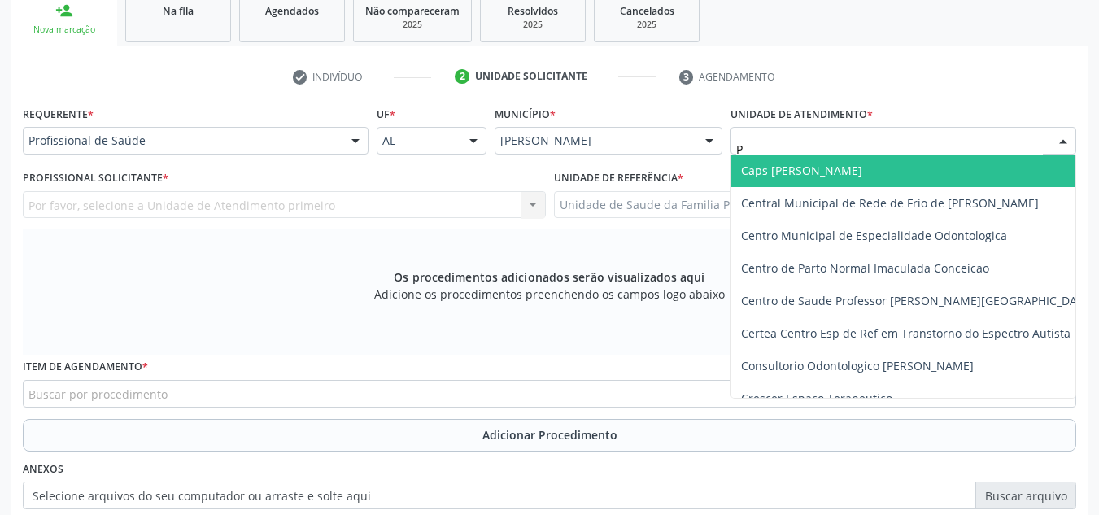
type input "PO"
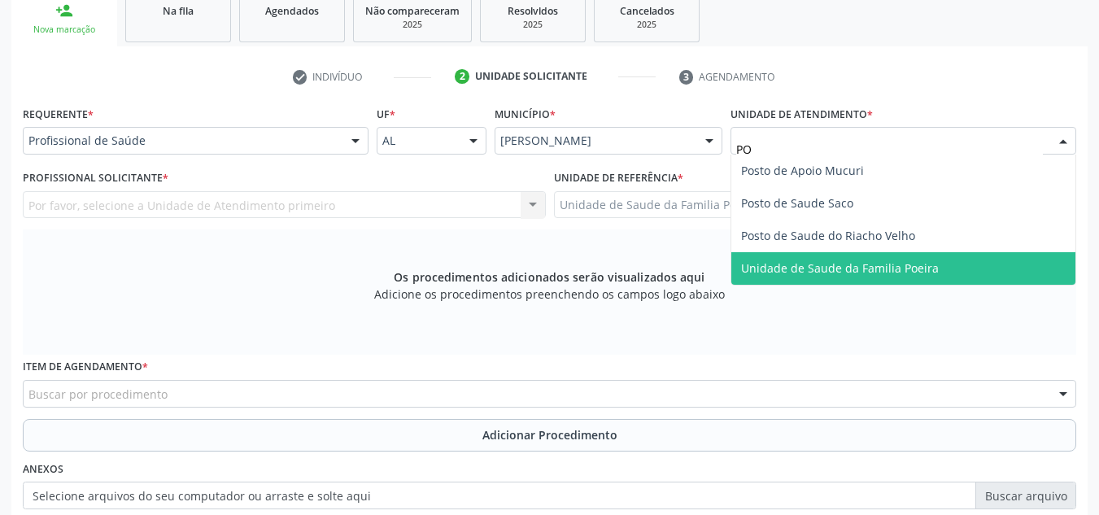
click at [867, 263] on span "Unidade de Saude da Familia Poeira" at bounding box center [840, 267] width 198 height 15
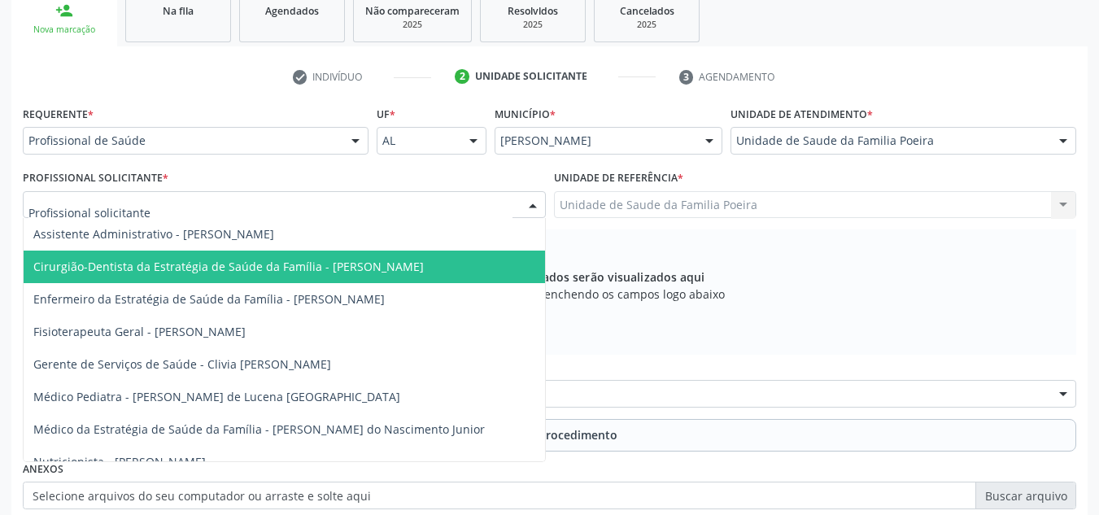
click at [143, 259] on span "Cirurgião-Dentista da Estratégia de Saúde da Família - [PERSON_NAME]" at bounding box center [285, 267] width 522 height 33
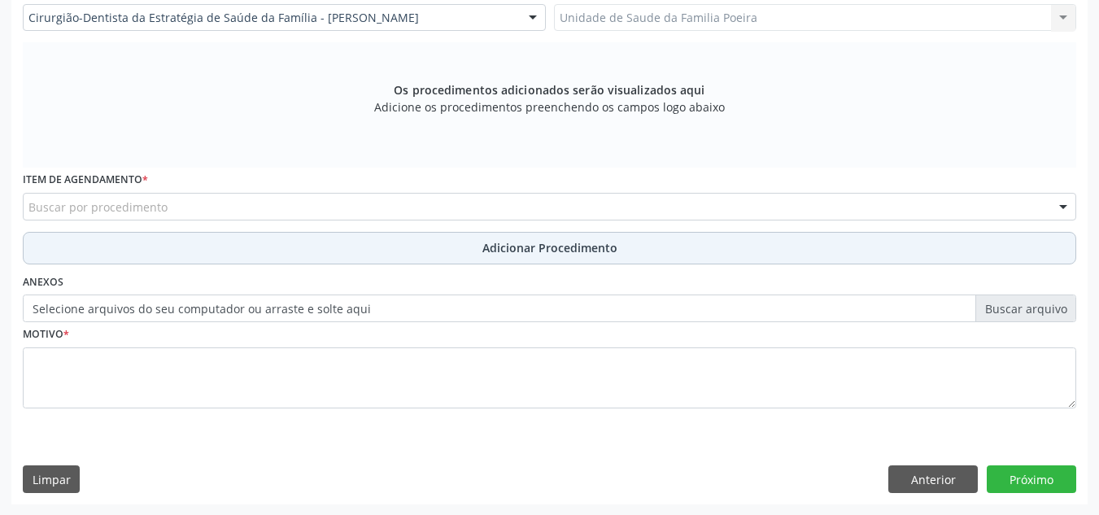
scroll to position [462, 0]
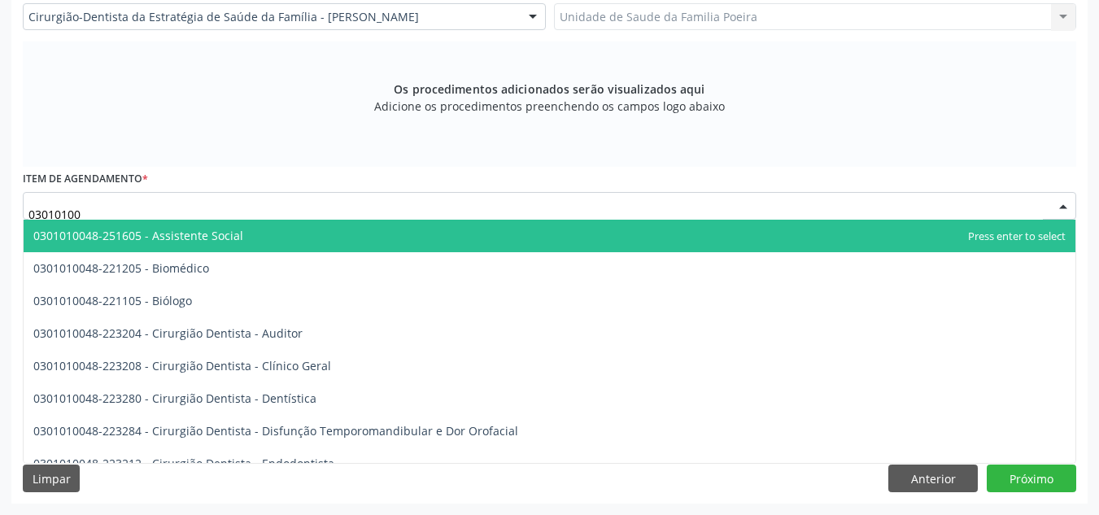
type input "030101003"
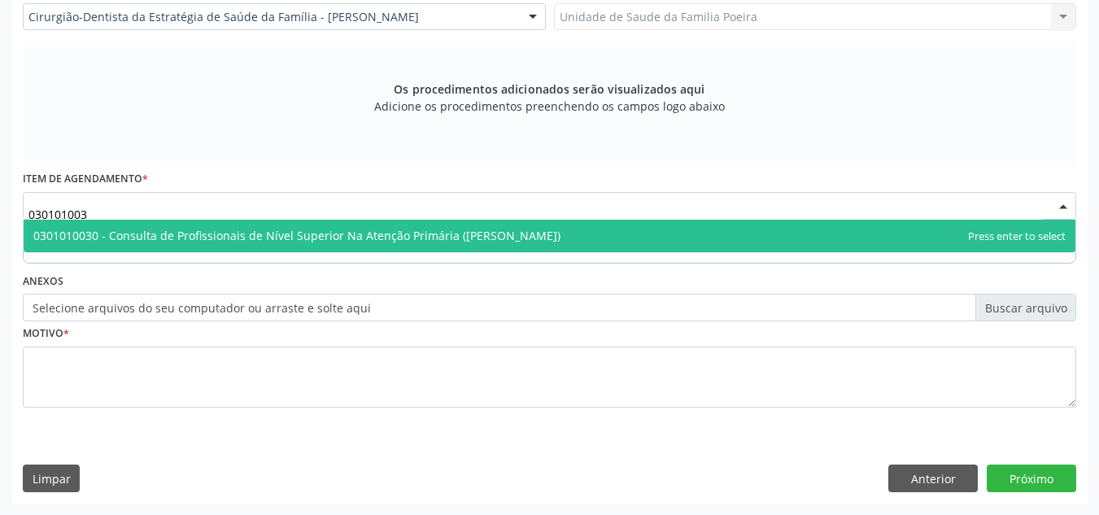
drag, startPoint x: 179, startPoint y: 222, endPoint x: 211, endPoint y: 224, distance: 31.8
click at [181, 222] on span "0301010030 - Consulta de Profissionais de Nível Superior Na Atenção Primária ([…" at bounding box center [550, 236] width 1052 height 33
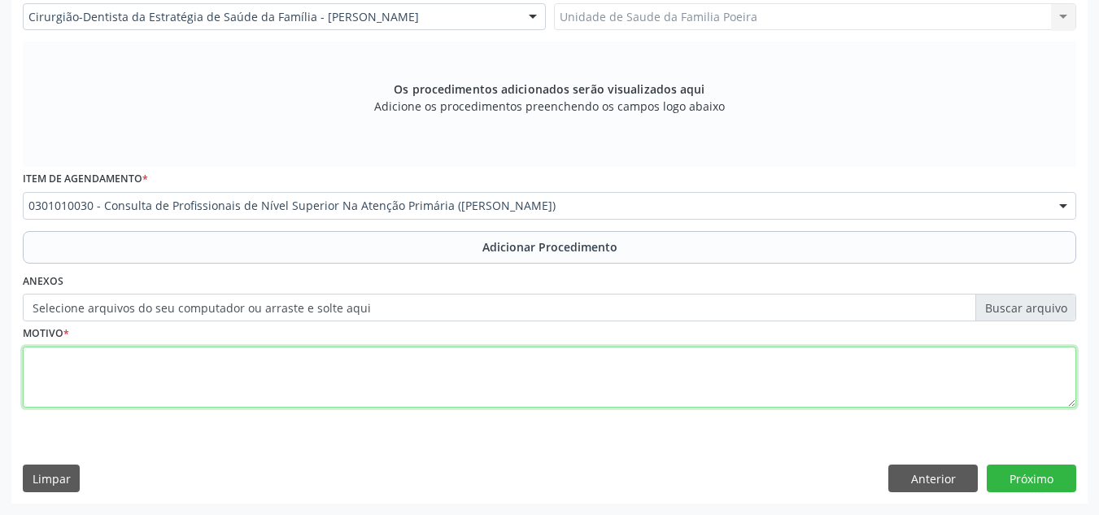
click at [195, 387] on textarea at bounding box center [550, 378] width 1054 height 62
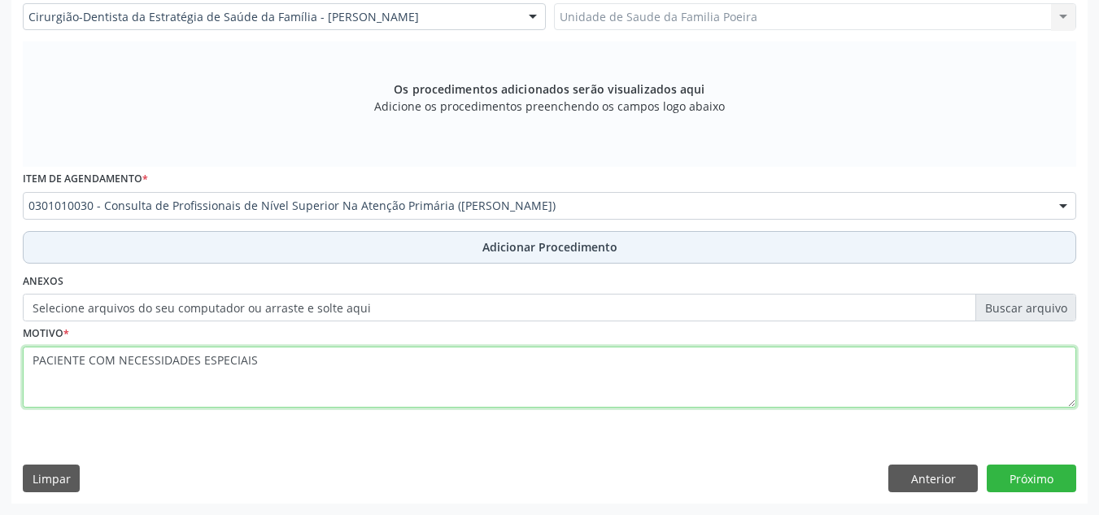
type textarea "PACIENTE COM NECESSIDADES ESPECIAIS"
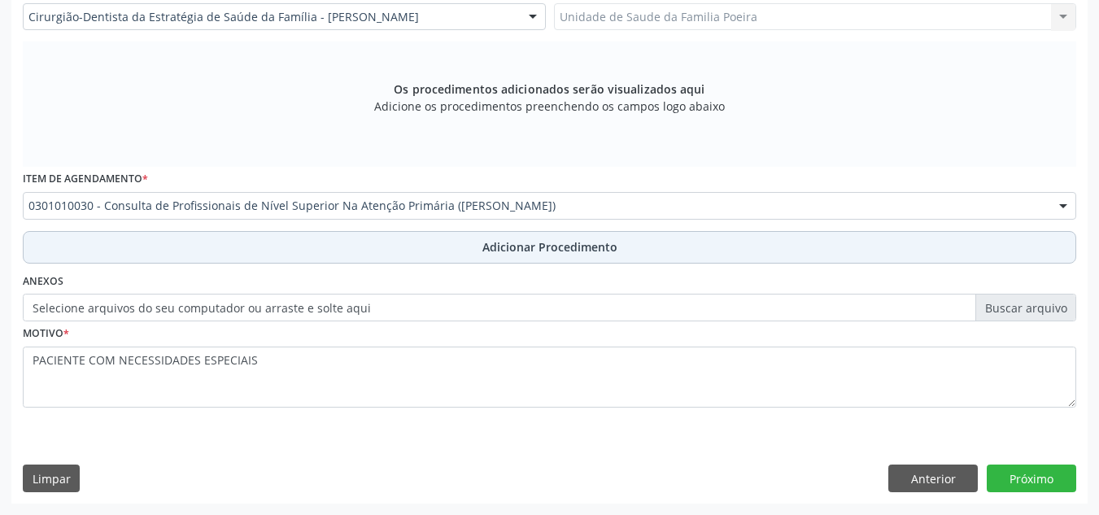
click at [509, 251] on span "Adicionar Procedimento" at bounding box center [550, 246] width 135 height 17
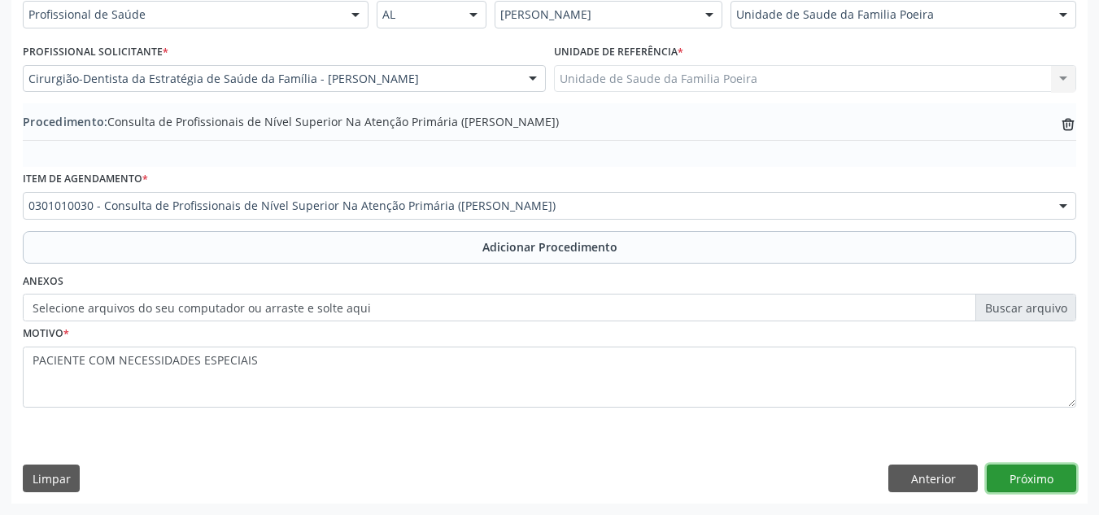
click at [1050, 472] on button "Próximo" at bounding box center [1032, 479] width 90 height 28
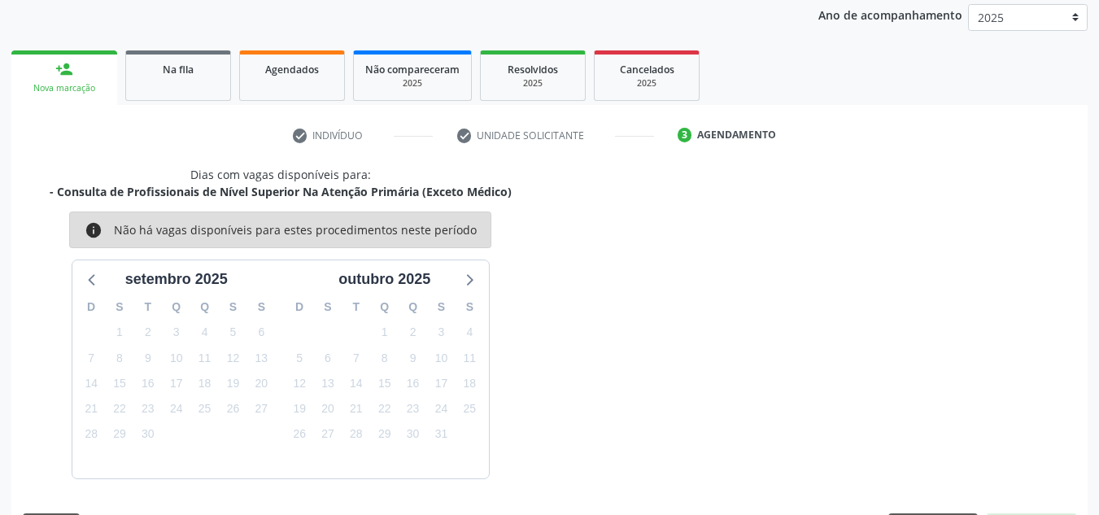
scroll to position [264, 0]
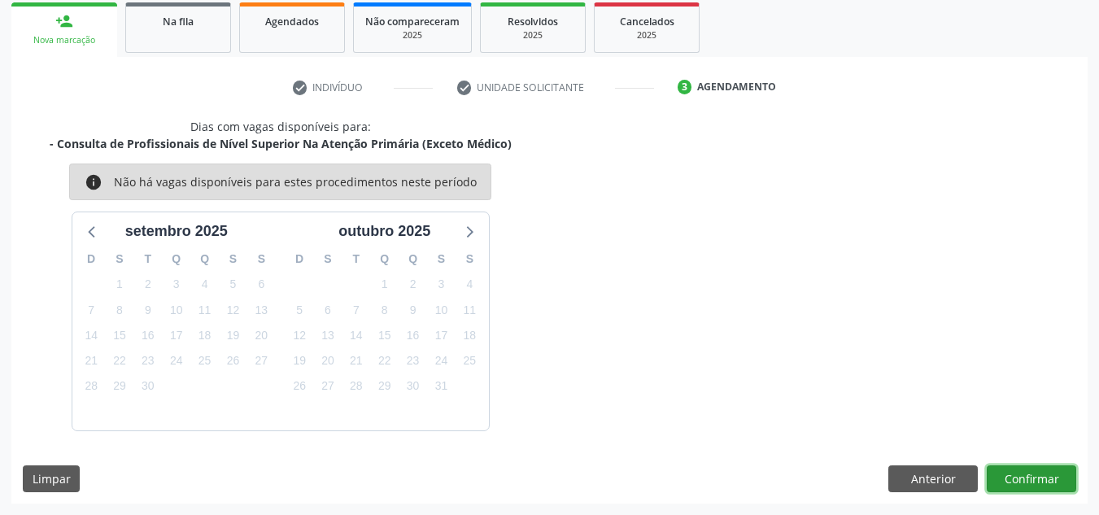
click at [1011, 480] on button "Confirmar" at bounding box center [1032, 479] width 90 height 28
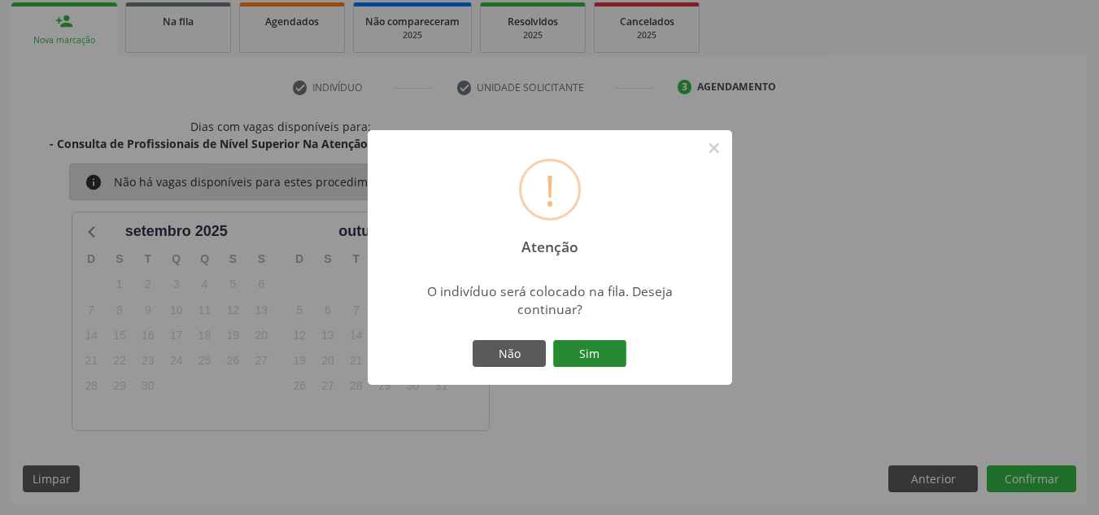
click at [613, 349] on button "Sim" at bounding box center [589, 354] width 73 height 28
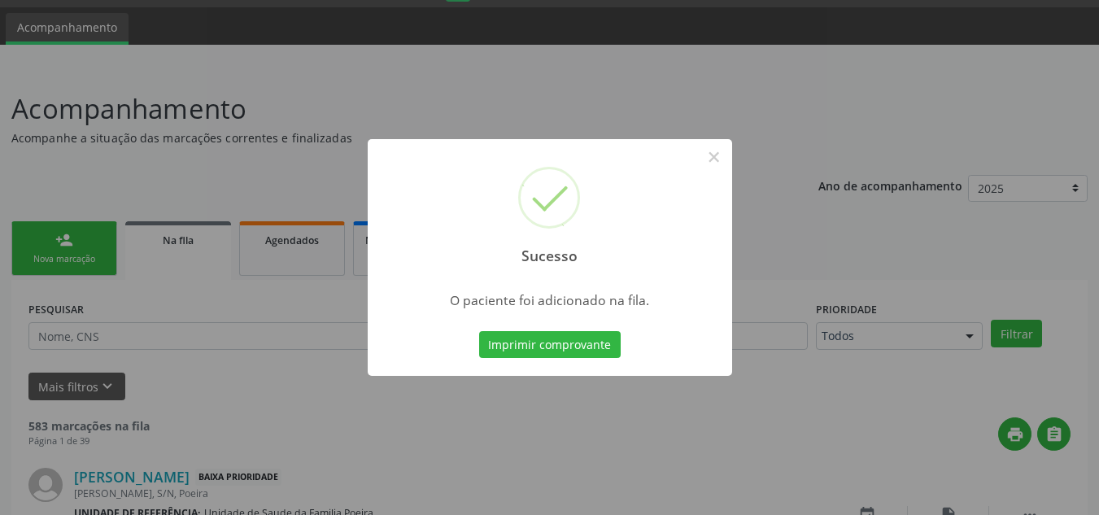
scroll to position [0, 0]
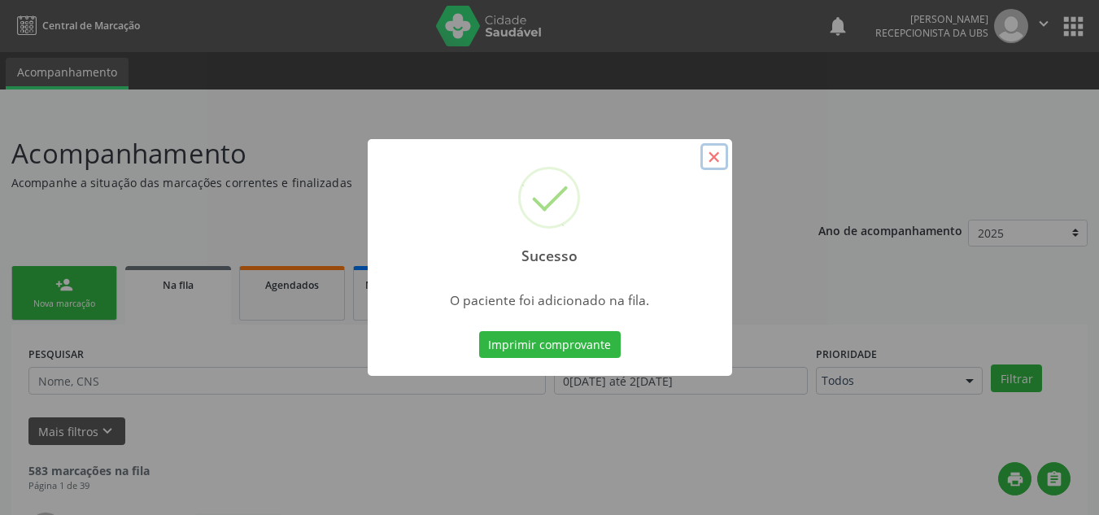
click at [719, 156] on button "×" at bounding box center [715, 157] width 28 height 28
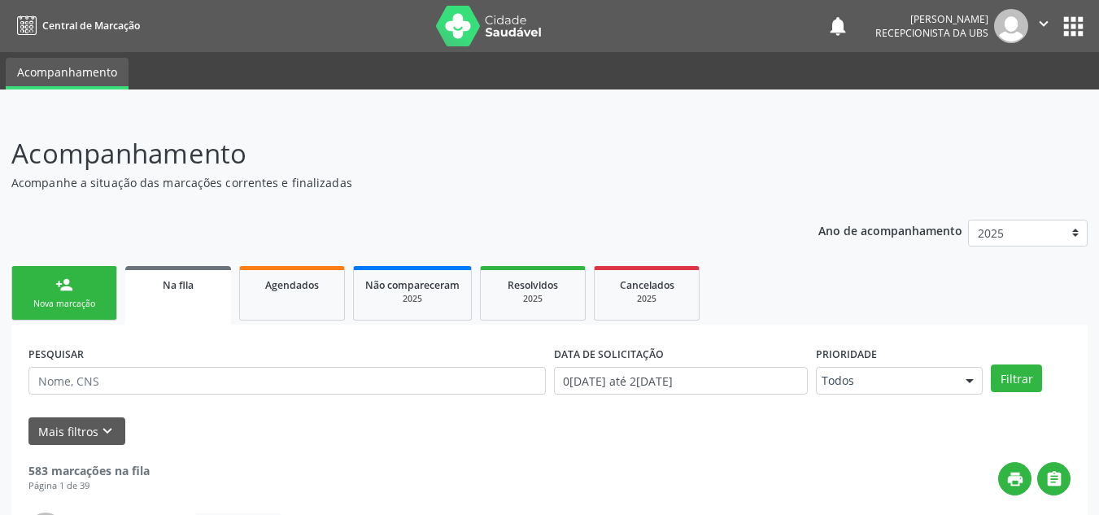
click at [32, 287] on link "person_add Nova marcação" at bounding box center [64, 293] width 106 height 55
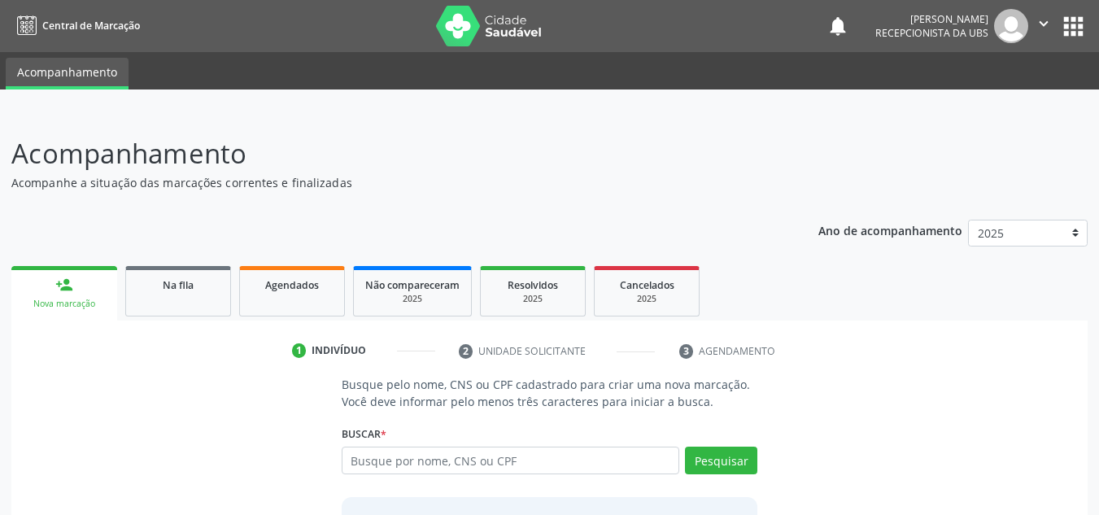
scroll to position [81, 0]
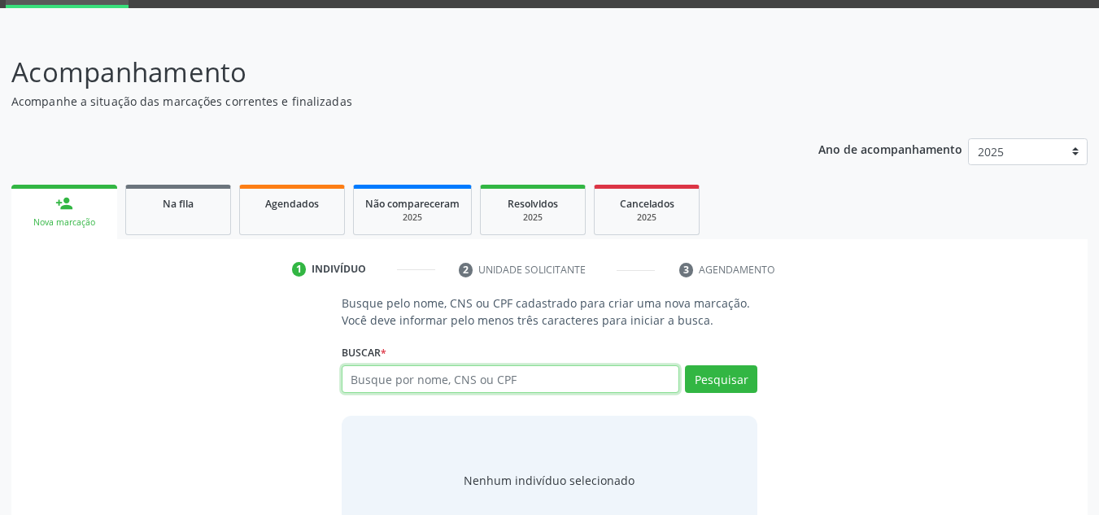
click at [404, 376] on input "text" at bounding box center [511, 379] width 339 height 28
type input "705002212974057"
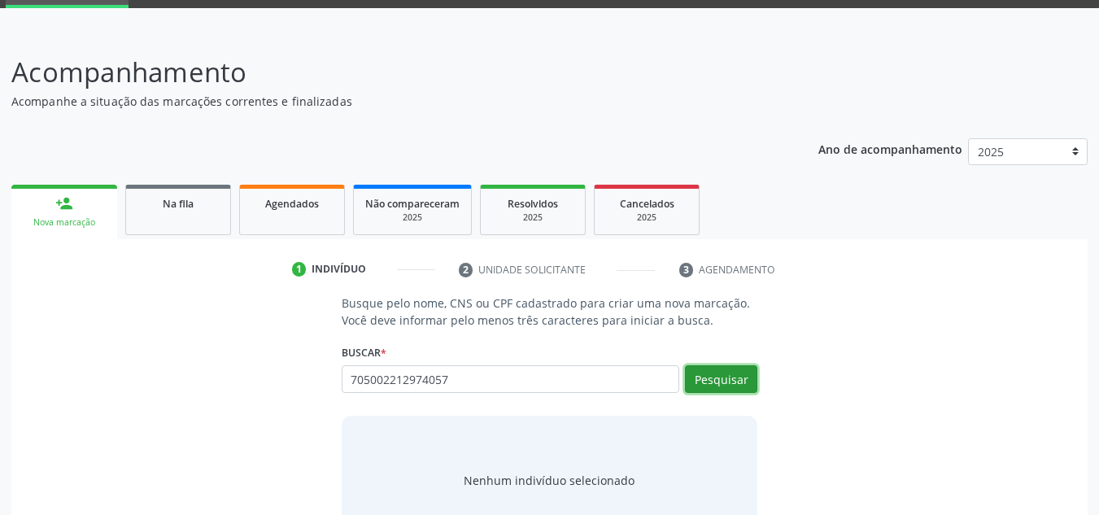
click at [714, 378] on button "Pesquisar" at bounding box center [721, 379] width 72 height 28
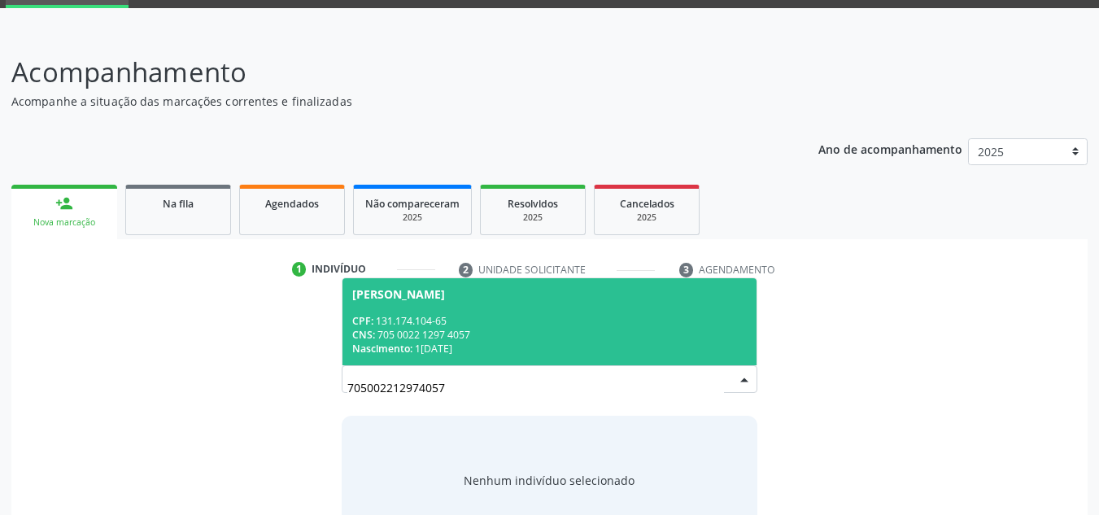
click at [499, 319] on div "CPF: 131.174.104-65" at bounding box center [549, 321] width 395 height 14
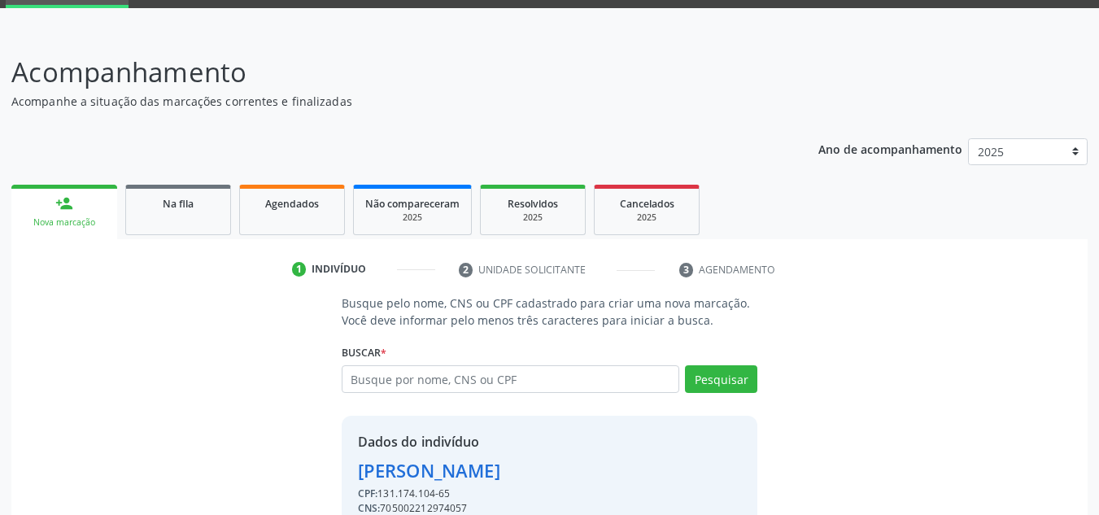
scroll to position [160, 0]
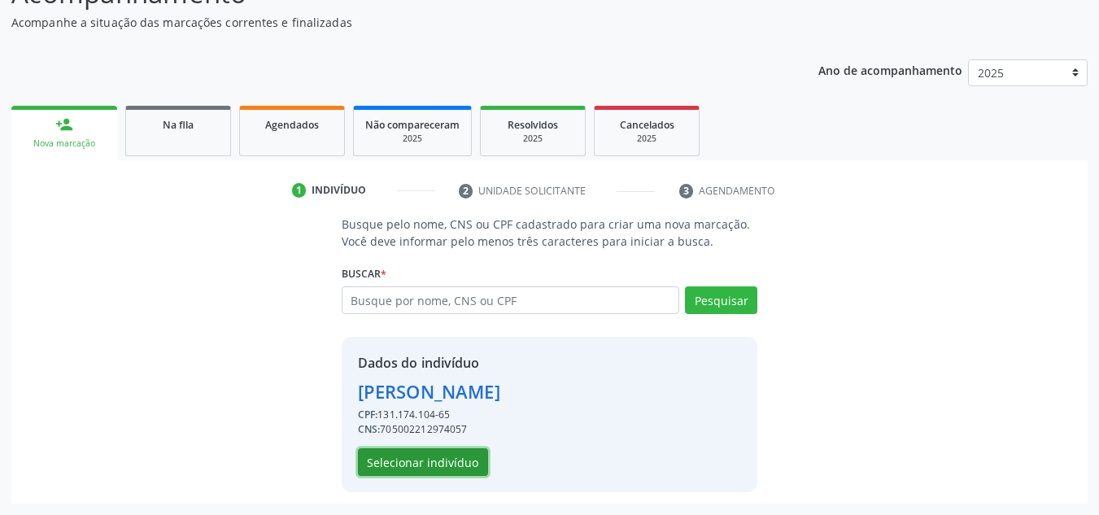
click at [437, 460] on button "Selecionar indivíduo" at bounding box center [423, 462] width 130 height 28
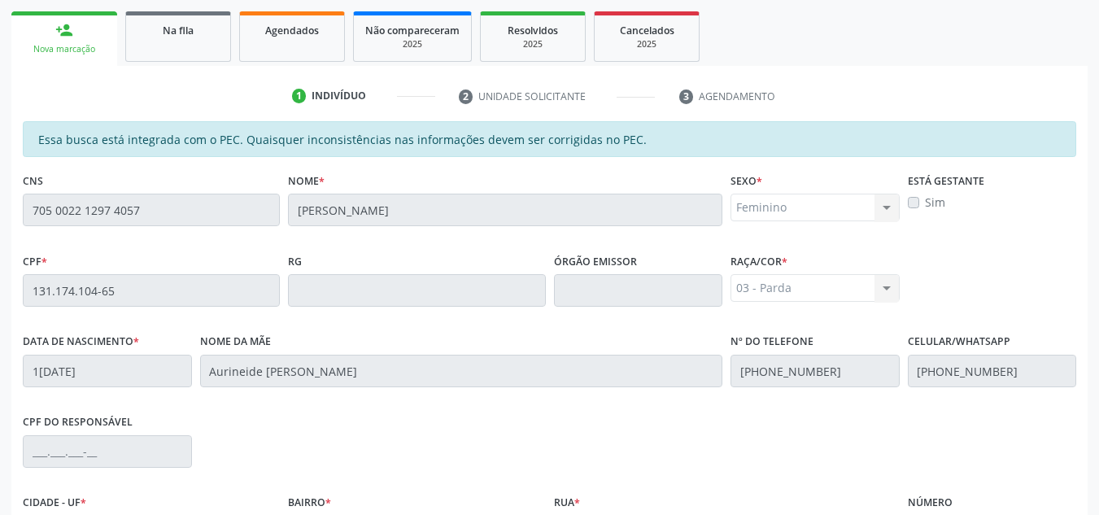
scroll to position [437, 0]
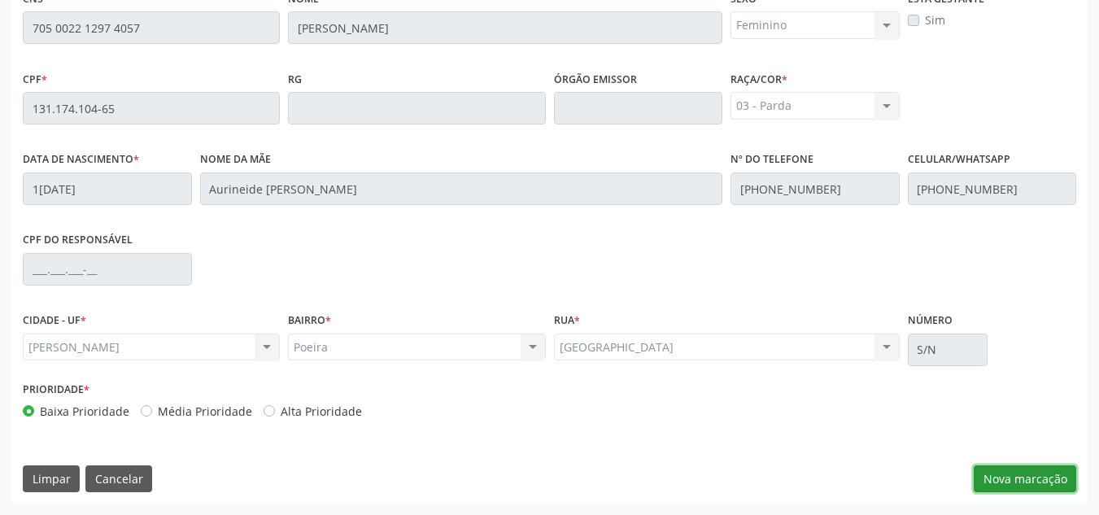
click at [1033, 473] on button "Nova marcação" at bounding box center [1025, 479] width 103 height 28
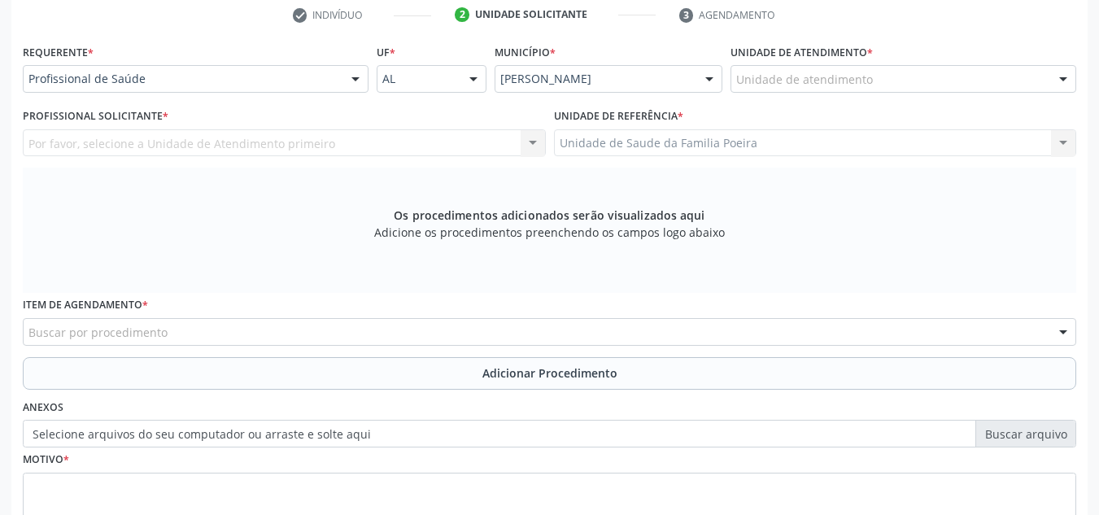
scroll to position [274, 0]
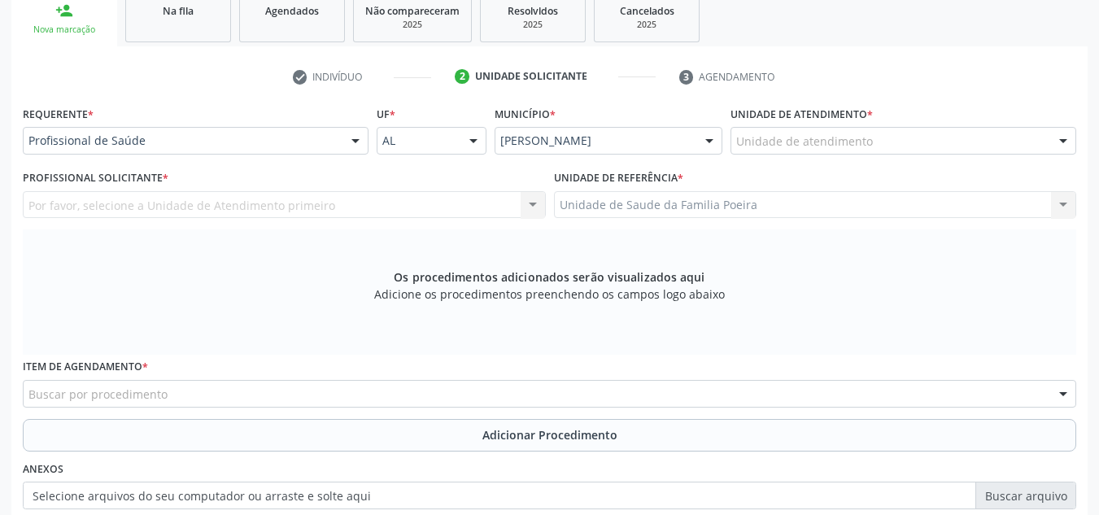
click at [994, 127] on div "Unidade de atendimento" at bounding box center [904, 141] width 346 height 28
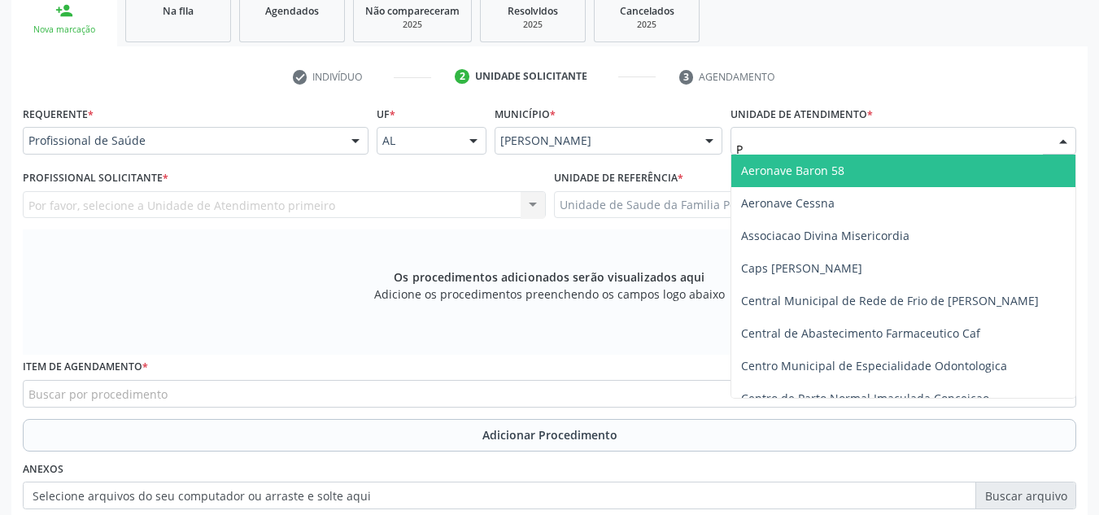
type input "PO"
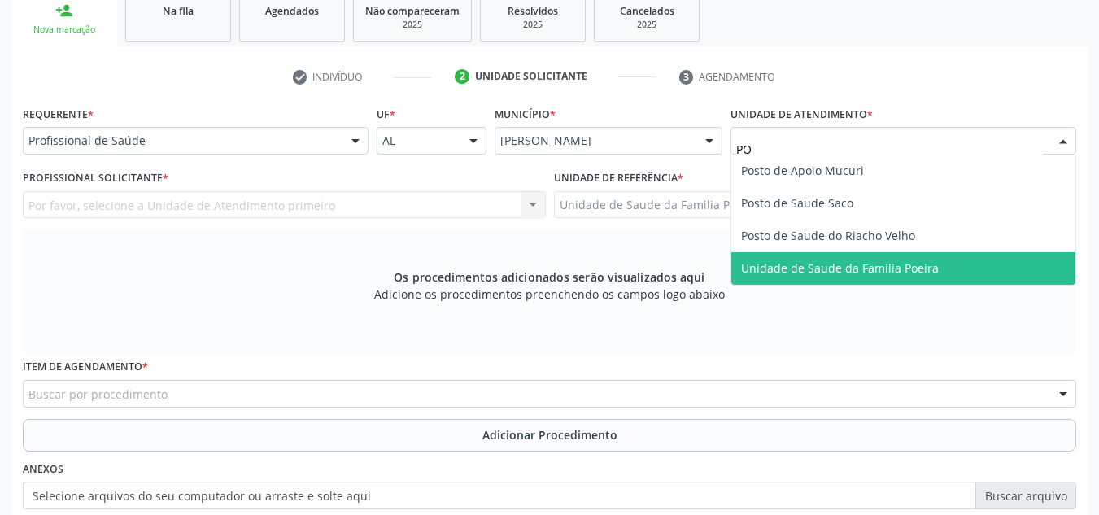
click at [847, 268] on span "Unidade de Saude da Familia Poeira" at bounding box center [840, 267] width 198 height 15
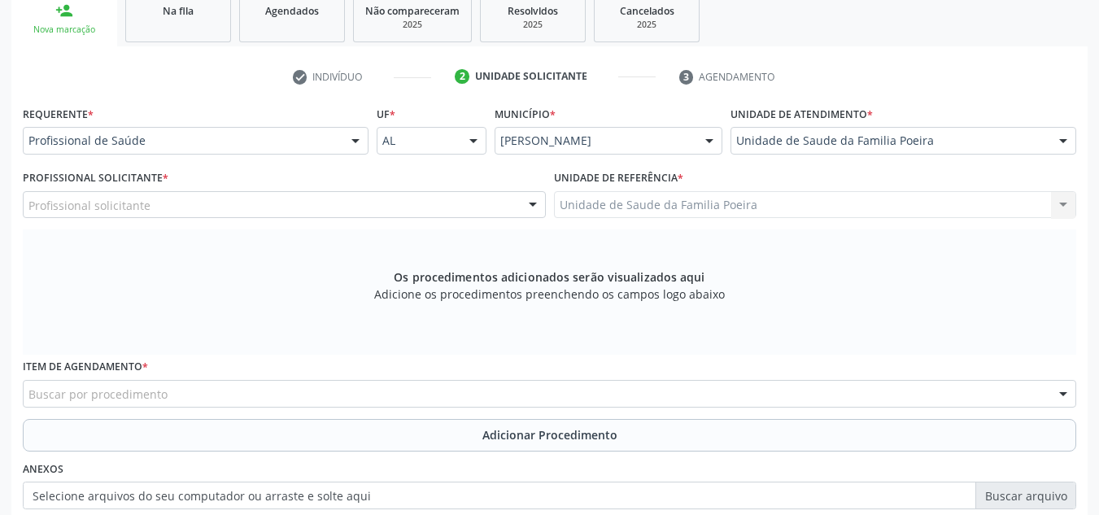
click at [148, 198] on div "Profissional solicitante" at bounding box center [284, 205] width 523 height 28
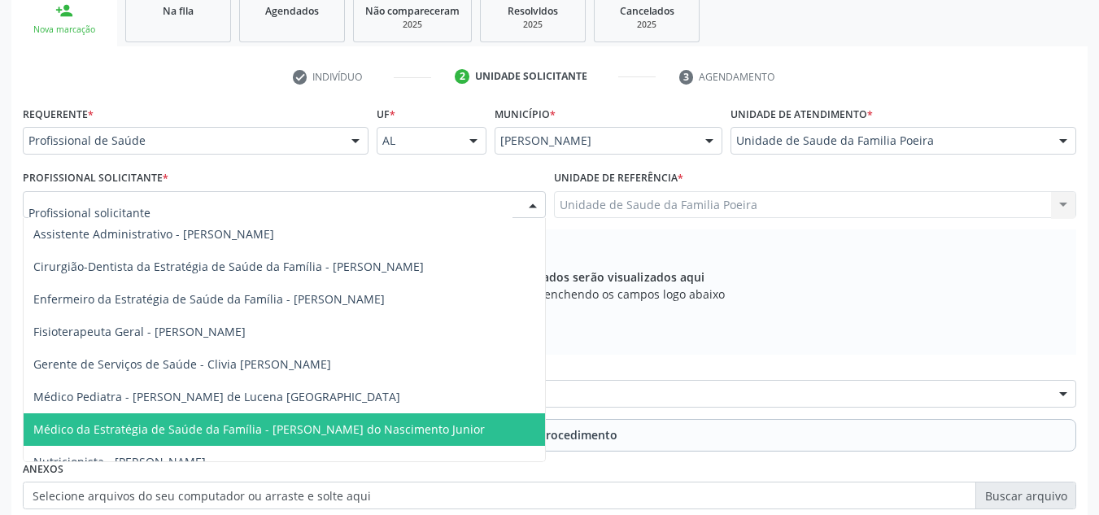
click at [120, 425] on span "Médico da Estratégia de Saúde da Família - [PERSON_NAME] do Nascimento Junior" at bounding box center [259, 429] width 452 height 15
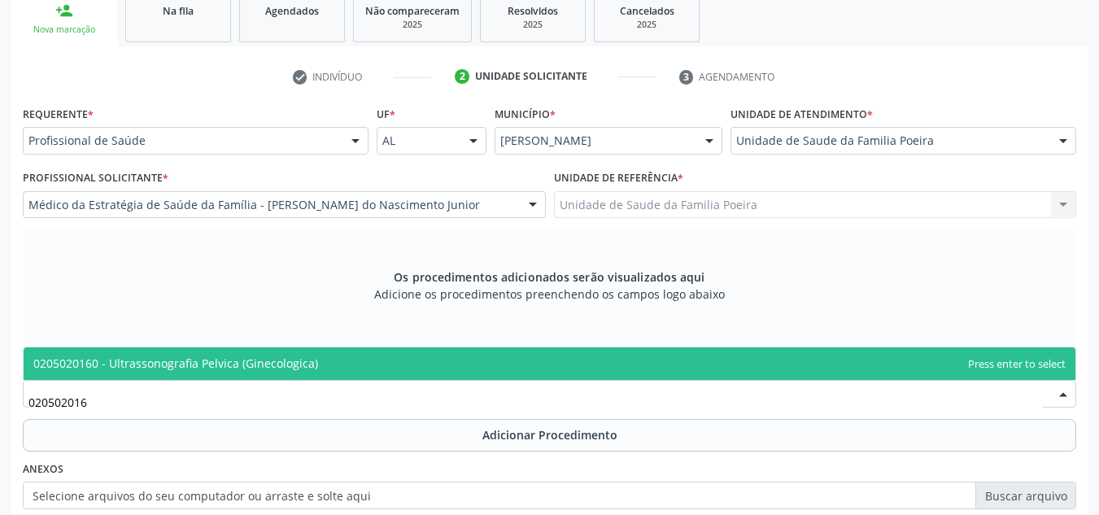
type input "0205020160"
click at [114, 365] on span "0205020160 - Ultrassonografia Pelvica (Ginecologica)" at bounding box center [175, 363] width 285 height 15
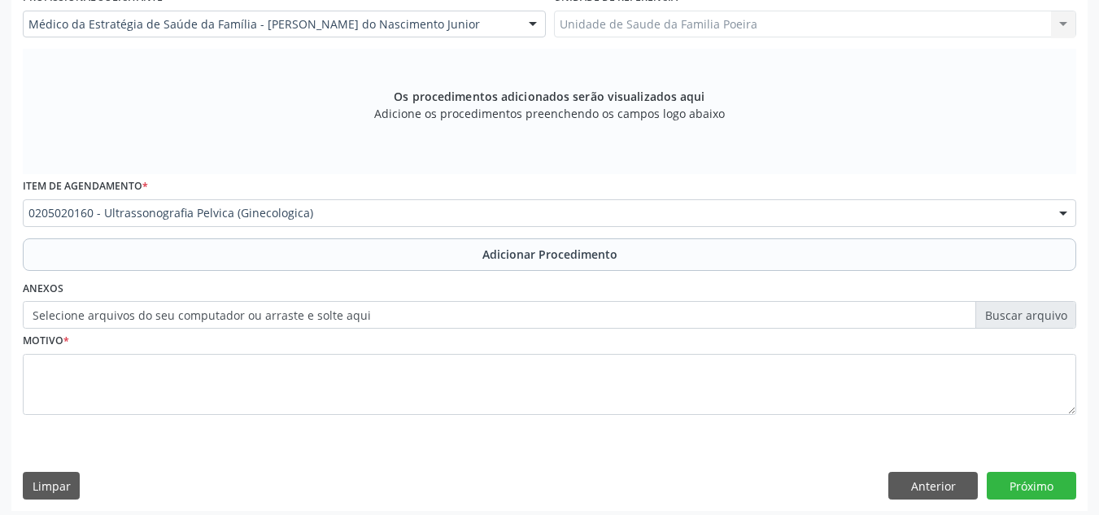
scroll to position [462, 0]
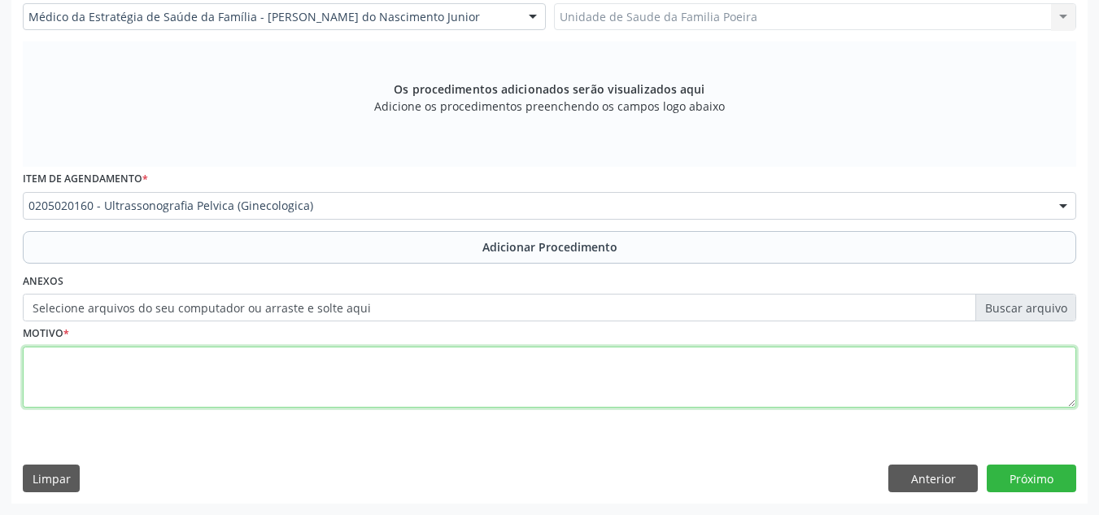
click at [132, 395] on textarea at bounding box center [550, 378] width 1054 height 62
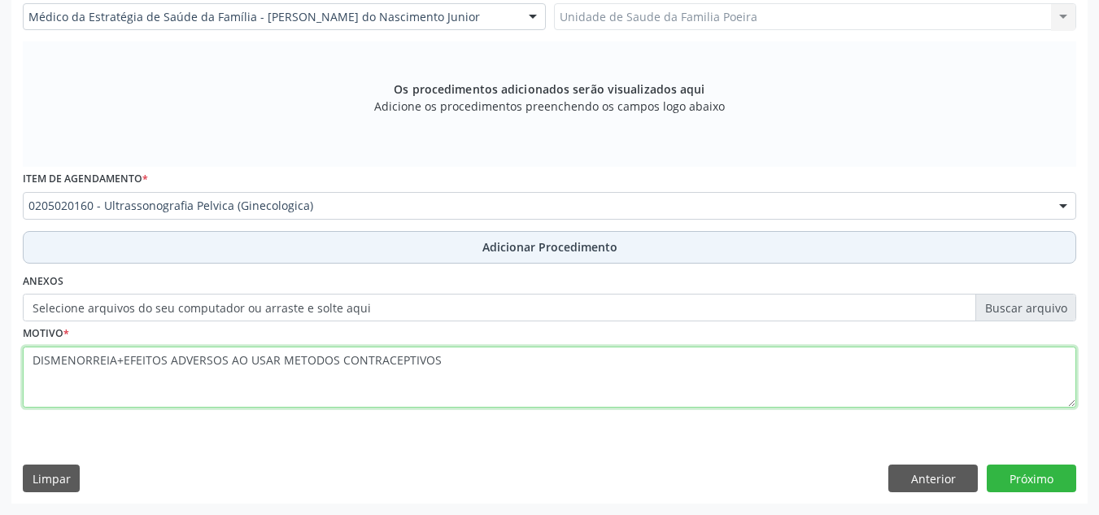
type textarea "DISMENORREIA+EFEITOS ADVERSOS AO USAR METODOS CONTRACEPTIVOS"
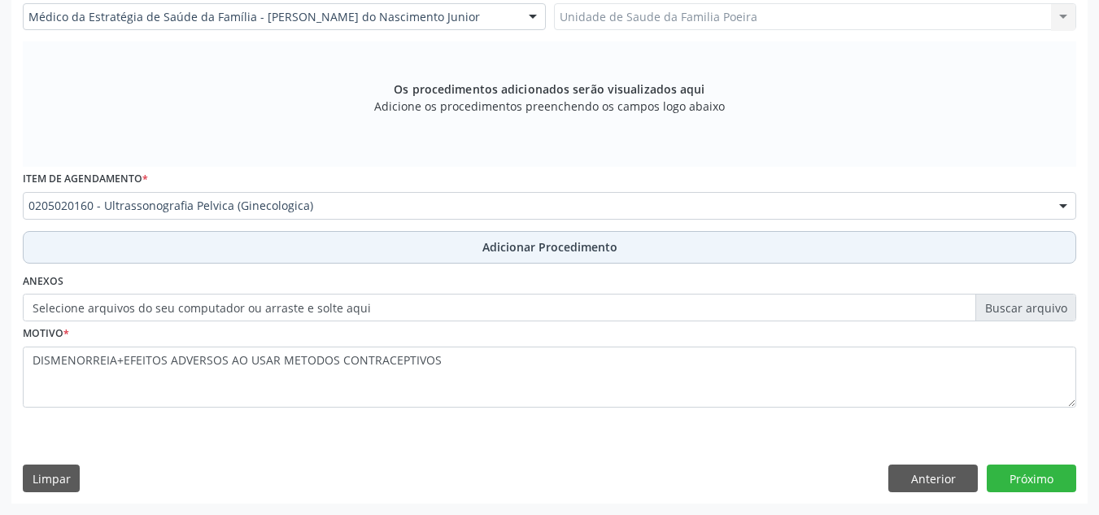
click at [480, 238] on button "Adicionar Procedimento" at bounding box center [550, 247] width 1054 height 33
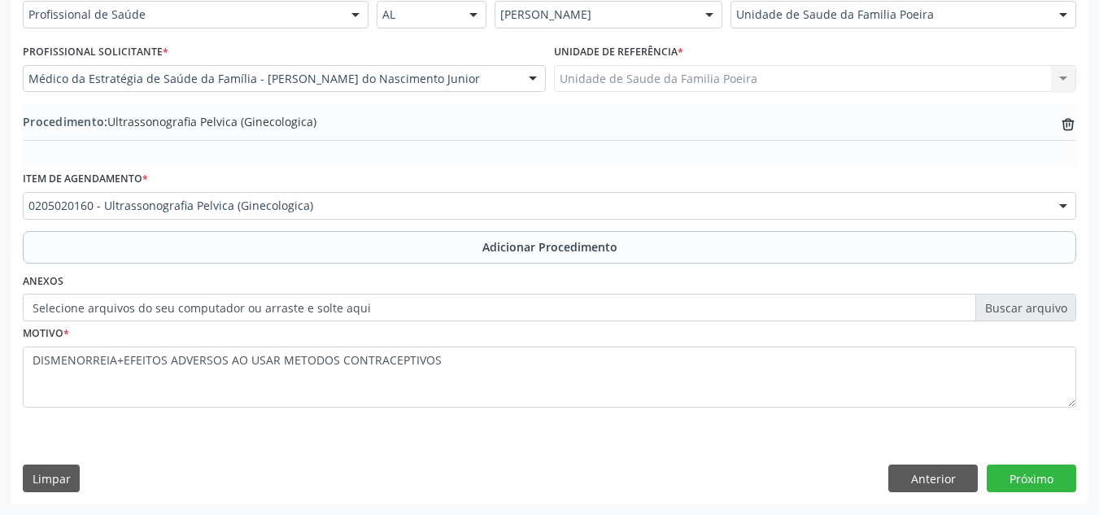
scroll to position [400, 0]
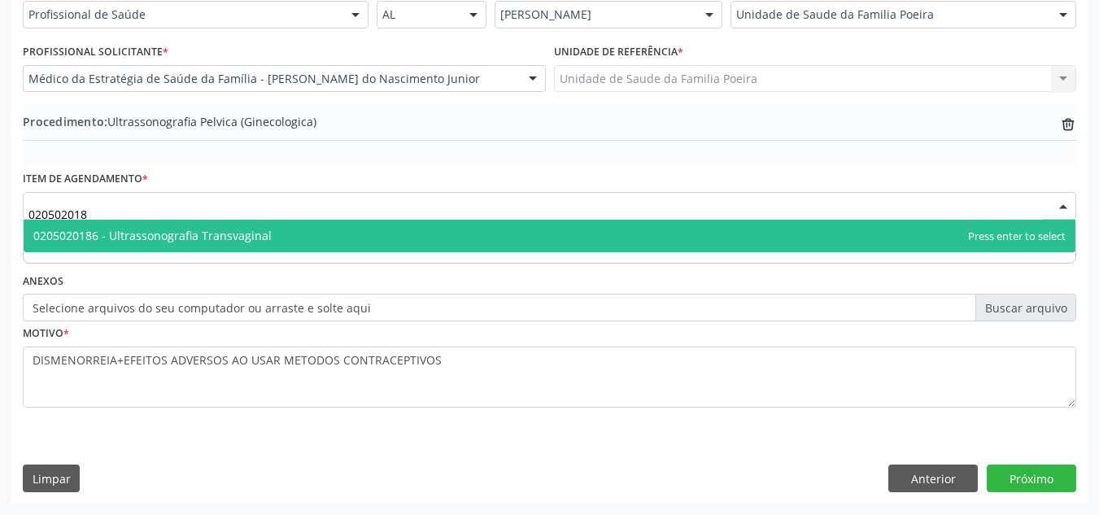
type input "0205020186"
click at [285, 234] on span "0205020186 - Ultrassonografia Transvaginal" at bounding box center [550, 236] width 1052 height 33
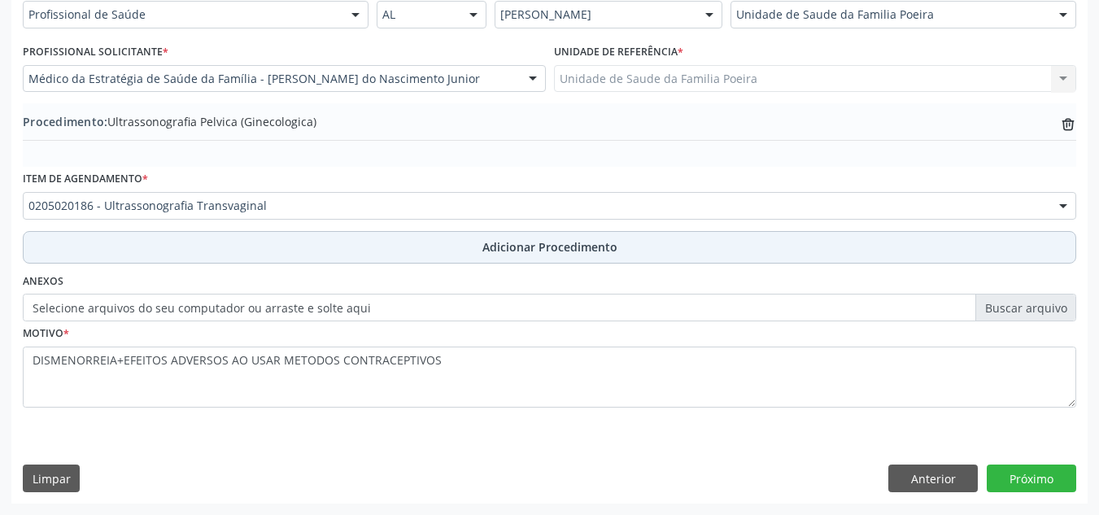
click at [540, 241] on span "Adicionar Procedimento" at bounding box center [550, 246] width 135 height 17
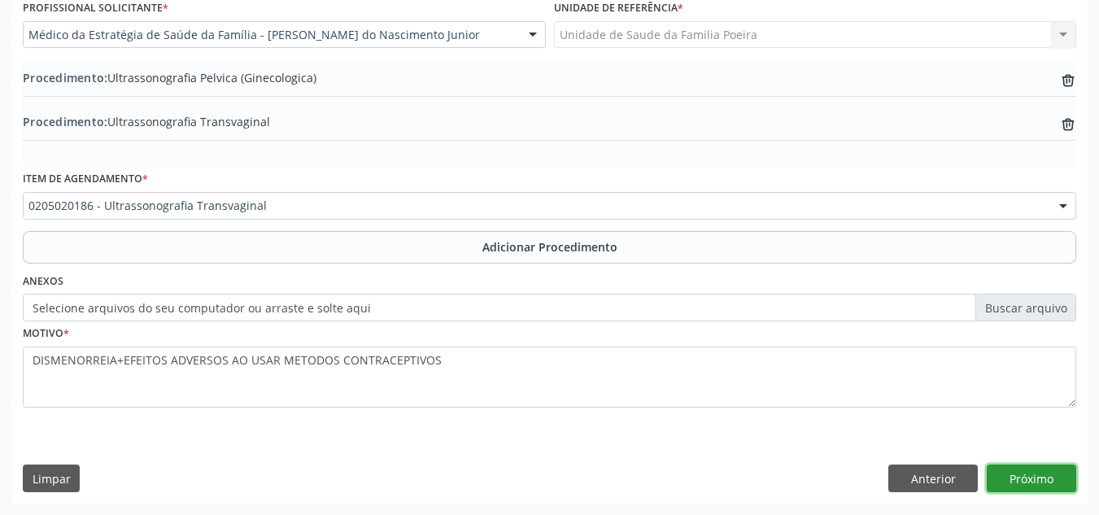
click at [1019, 483] on button "Próximo" at bounding box center [1032, 479] width 90 height 28
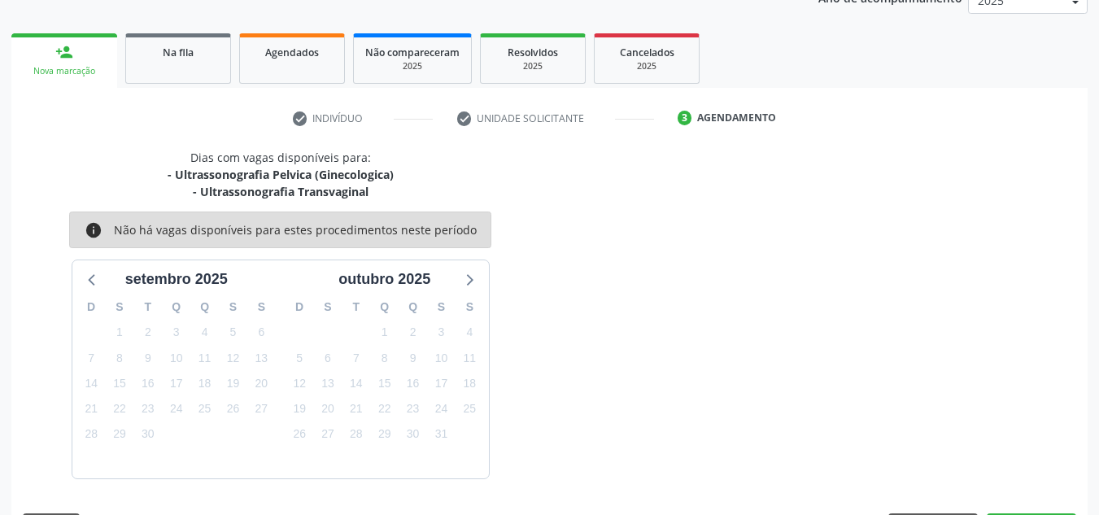
scroll to position [281, 0]
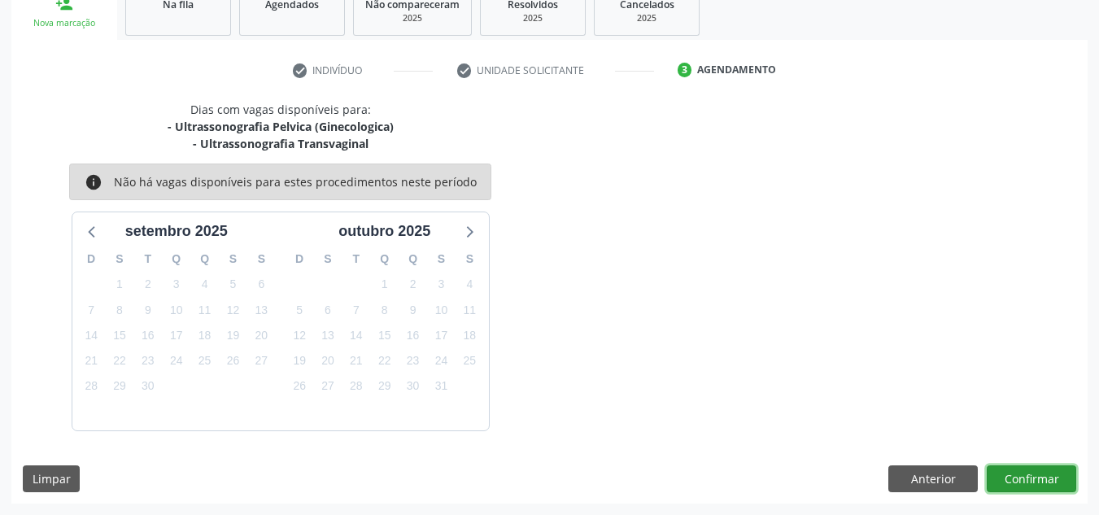
click at [1012, 471] on button "Confirmar" at bounding box center [1032, 479] width 90 height 28
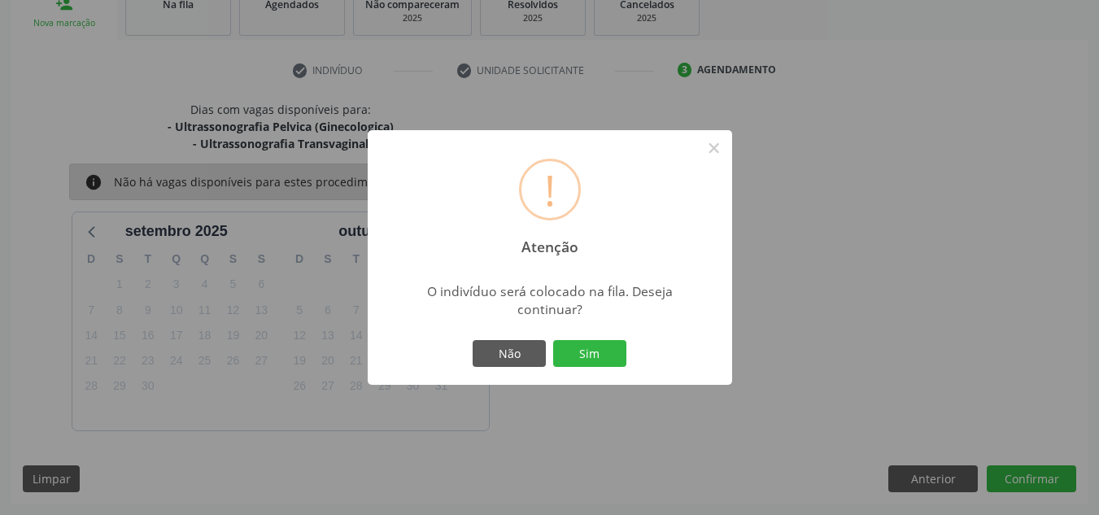
click at [579, 338] on div "Não Sim" at bounding box center [550, 354] width 161 height 34
click at [579, 347] on button "Sim" at bounding box center [589, 354] width 73 height 28
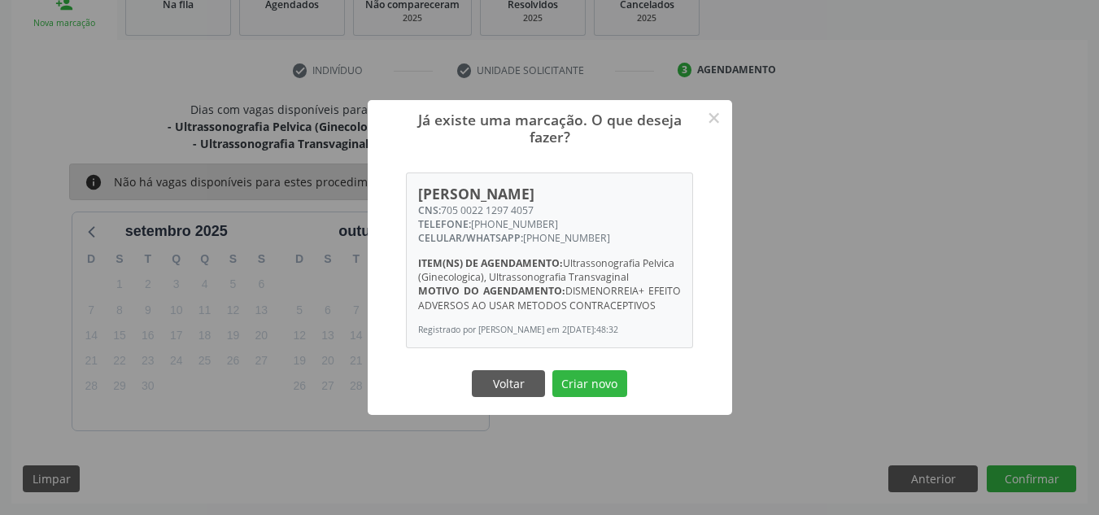
drag, startPoint x: 445, startPoint y: 202, endPoint x: 535, endPoint y: 198, distance: 90.4
click at [535, 203] on div "CNS: 705 0022 1297 4057" at bounding box center [549, 210] width 263 height 14
copy div "705 0022 1297 4057"
click at [586, 395] on button "Criar novo" at bounding box center [590, 384] width 75 height 28
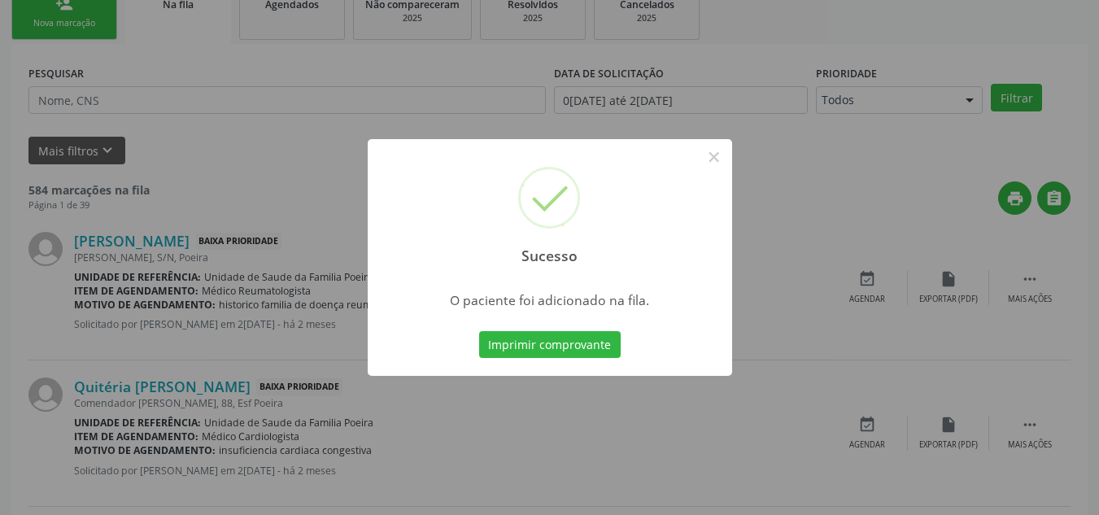
scroll to position [45, 0]
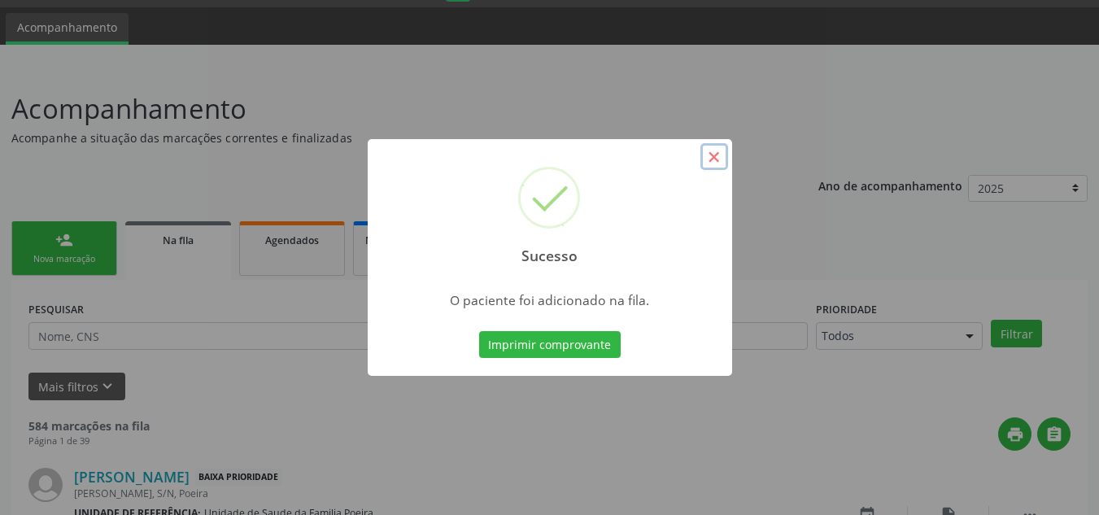
click at [708, 152] on button "×" at bounding box center [715, 157] width 28 height 28
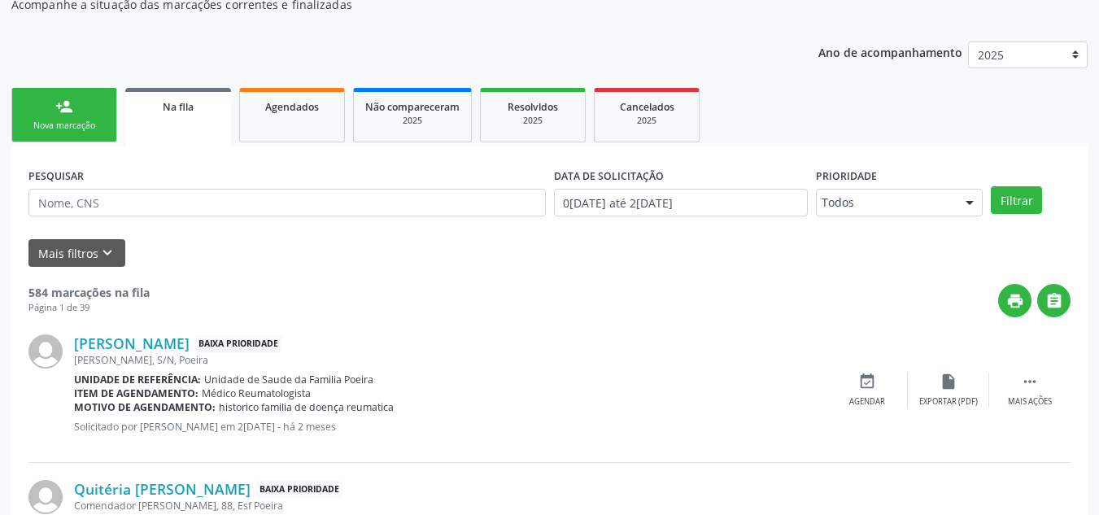
scroll to position [207, 0]
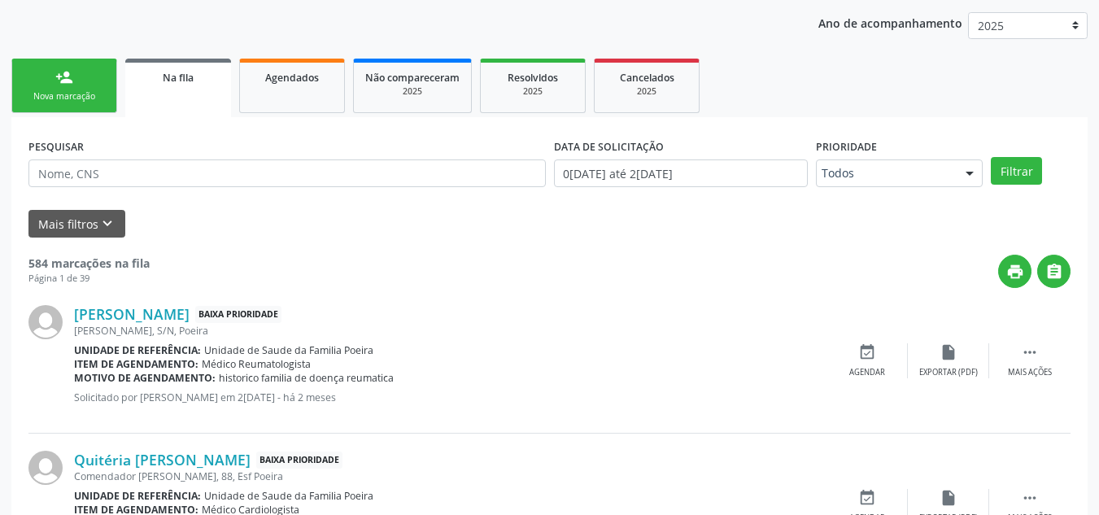
click at [64, 78] on div "person_add" at bounding box center [64, 77] width 18 height 18
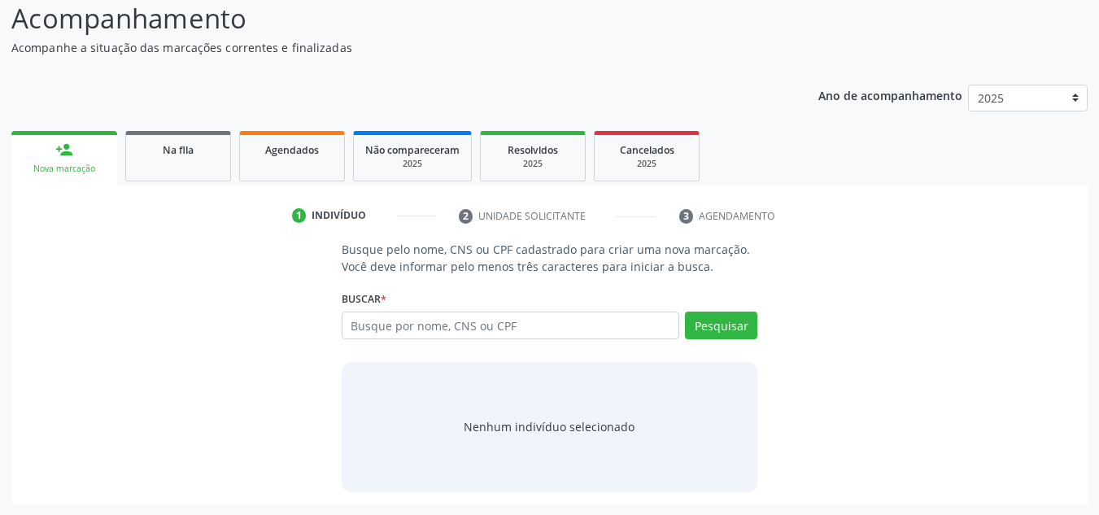
scroll to position [135, 0]
click at [491, 333] on input "text" at bounding box center [511, 326] width 339 height 28
click at [159, 152] on div "Na fila" at bounding box center [178, 149] width 81 height 17
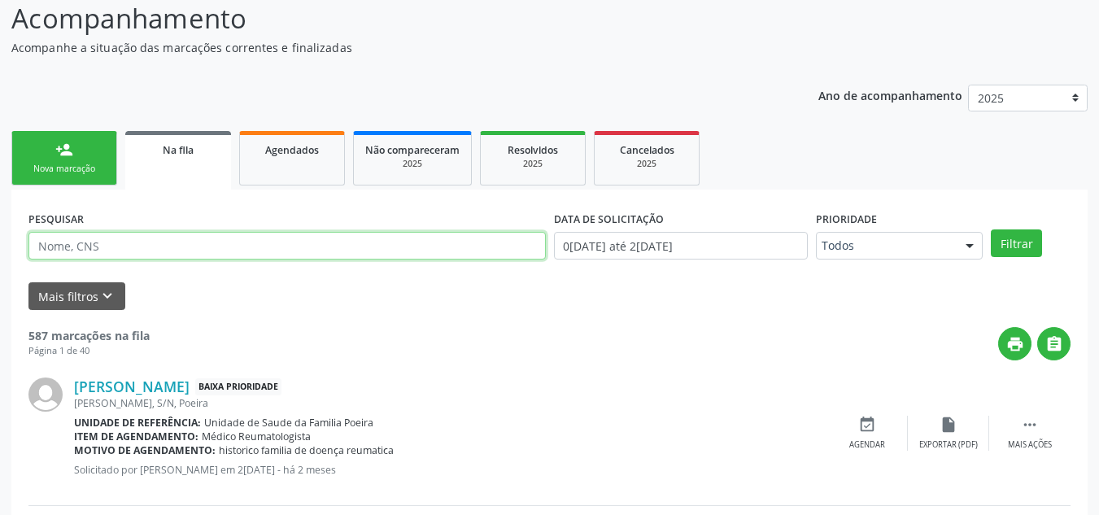
drag, startPoint x: 114, startPoint y: 241, endPoint x: 127, endPoint y: 228, distance: 18.4
click at [114, 241] on input "text" at bounding box center [287, 246] width 518 height 28
type input "10219689431"
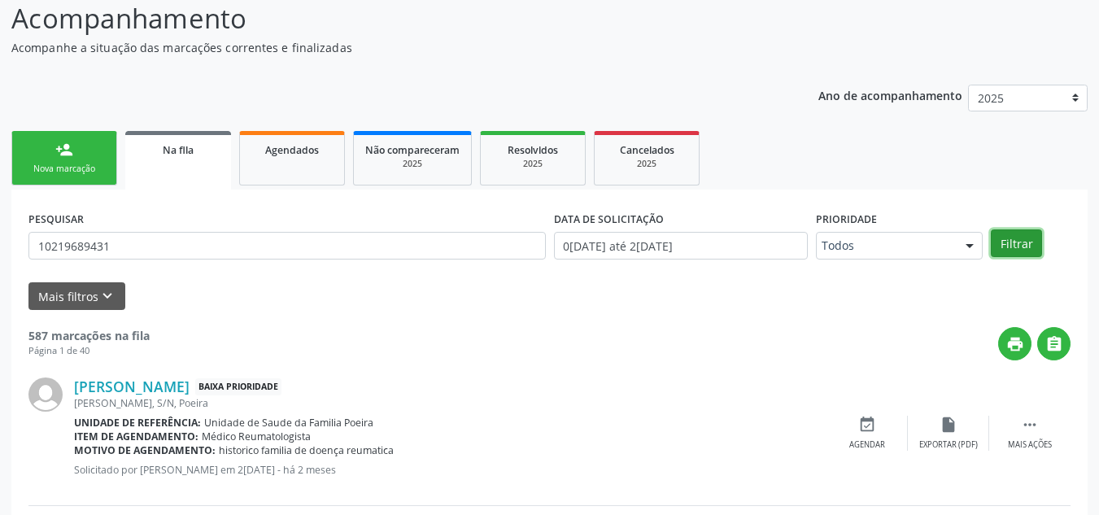
click at [1018, 242] on button "Filtrar" at bounding box center [1016, 243] width 51 height 28
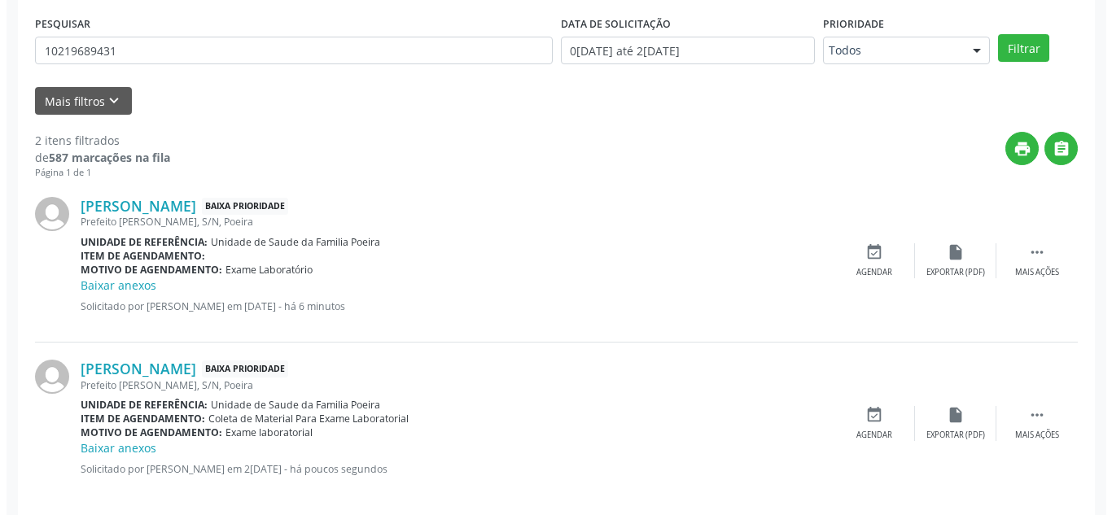
scroll to position [348, 0]
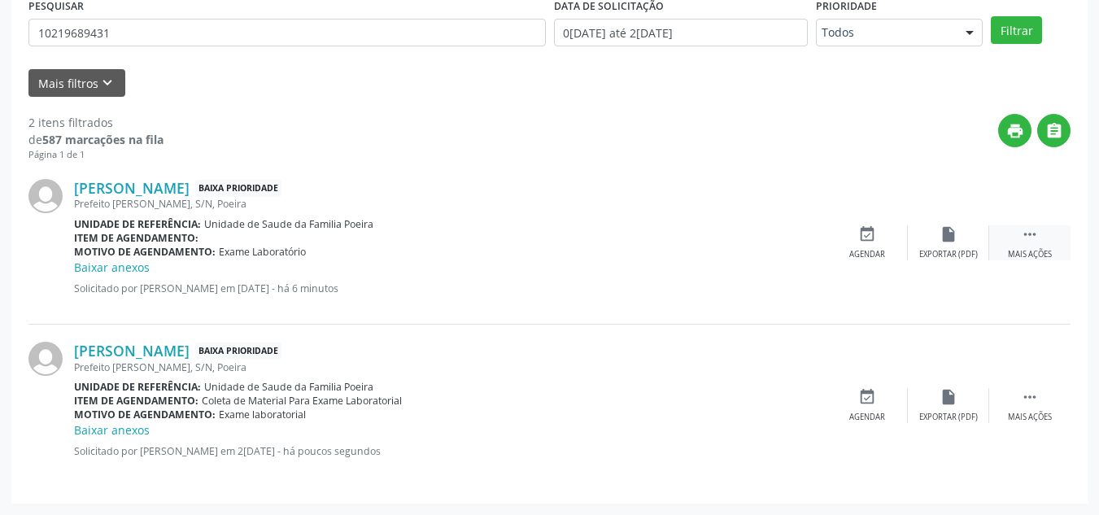
click at [1037, 247] on div " Mais ações" at bounding box center [1029, 242] width 81 height 35
click at [873, 242] on icon "cancel" at bounding box center [867, 234] width 18 height 18
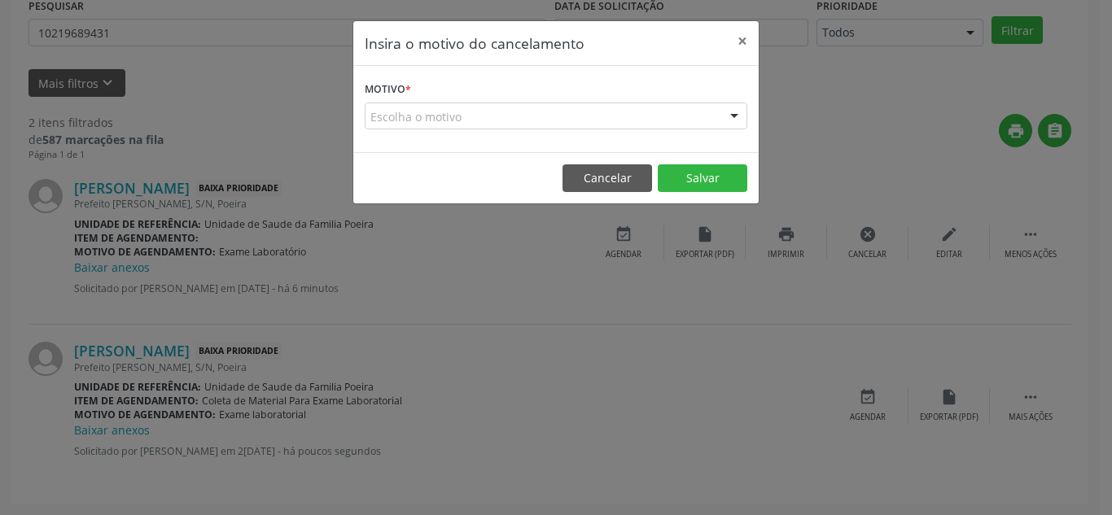
click at [648, 113] on div "Escolha o motivo" at bounding box center [556, 117] width 382 height 28
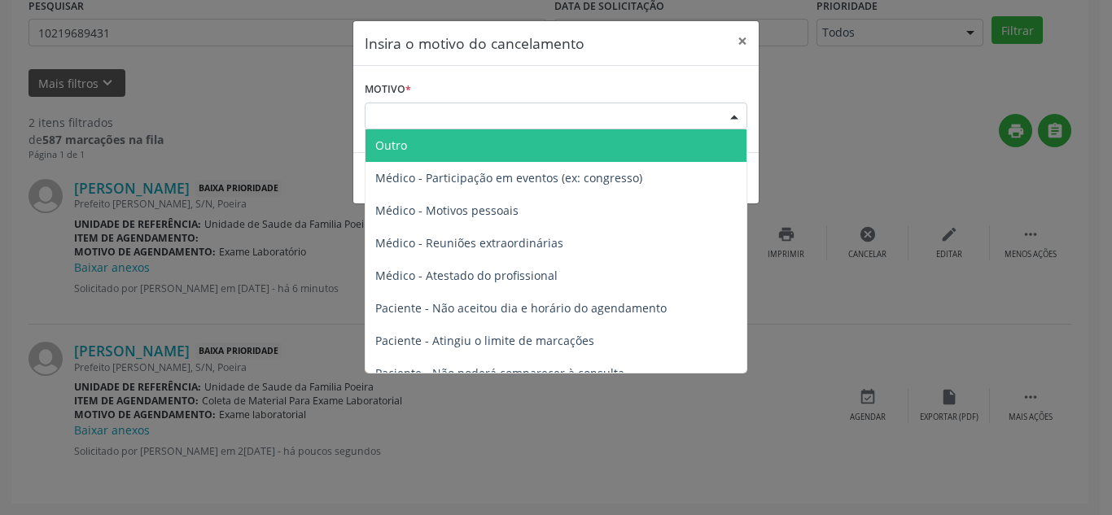
click at [508, 139] on span "Outro" at bounding box center [555, 145] width 381 height 33
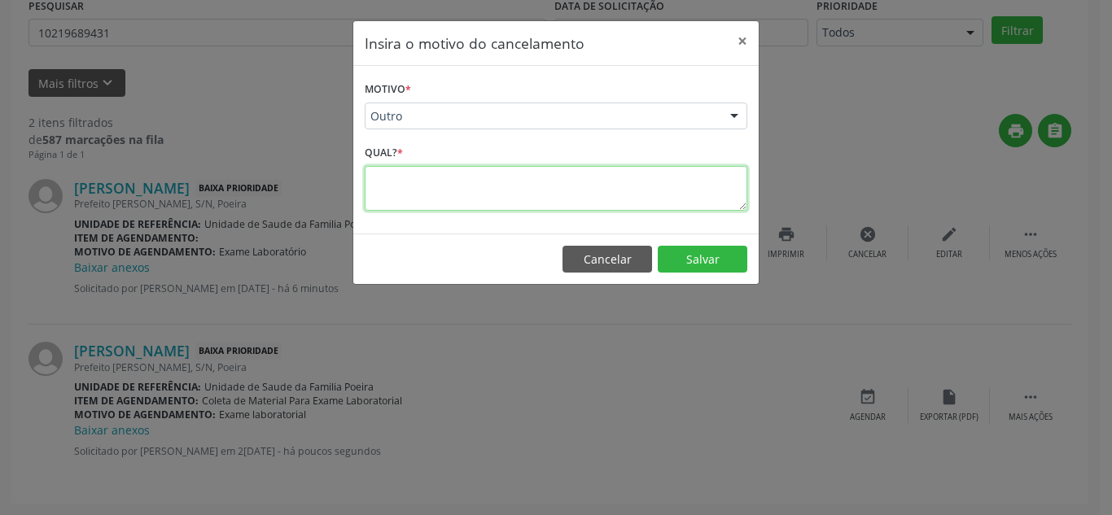
drag, startPoint x: 587, startPoint y: 179, endPoint x: 582, endPoint y: 195, distance: 17.2
click at [585, 179] on textarea at bounding box center [556, 188] width 382 height 45
type textarea "JA EXISTE OUTRO ENCAMINHAMENTO NO SISTEMA"
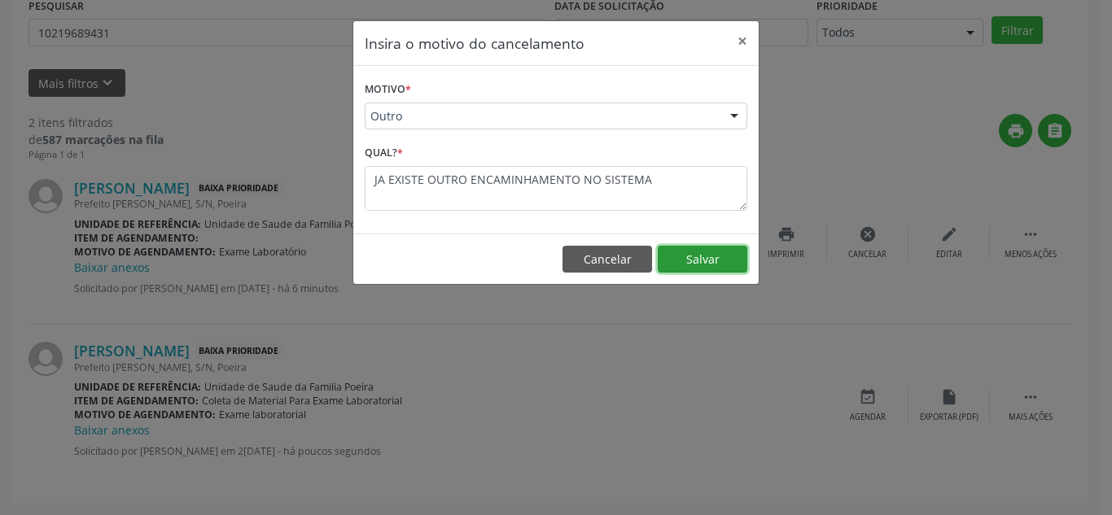
click at [693, 268] on button "Salvar" at bounding box center [702, 260] width 90 height 28
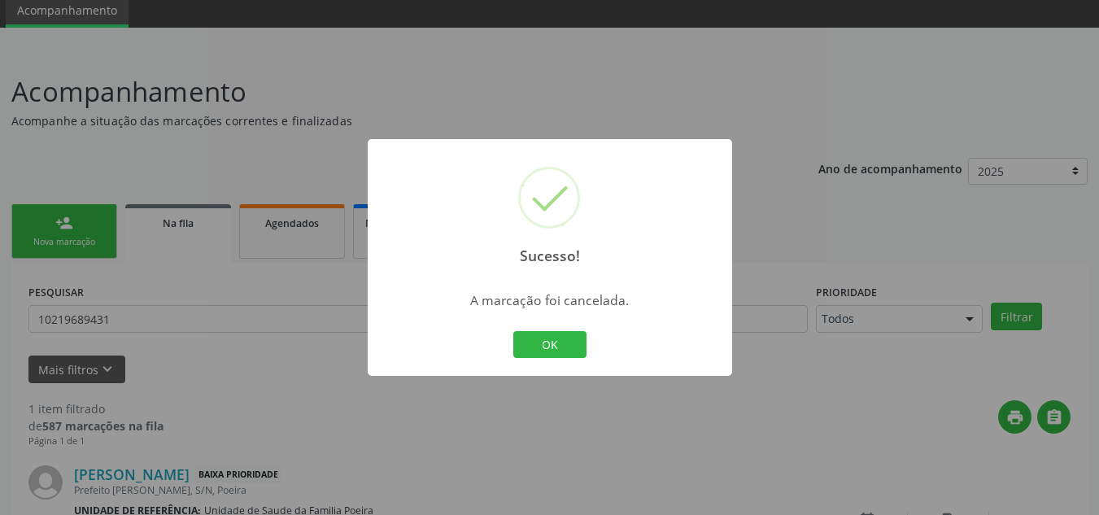
scroll to position [186, 0]
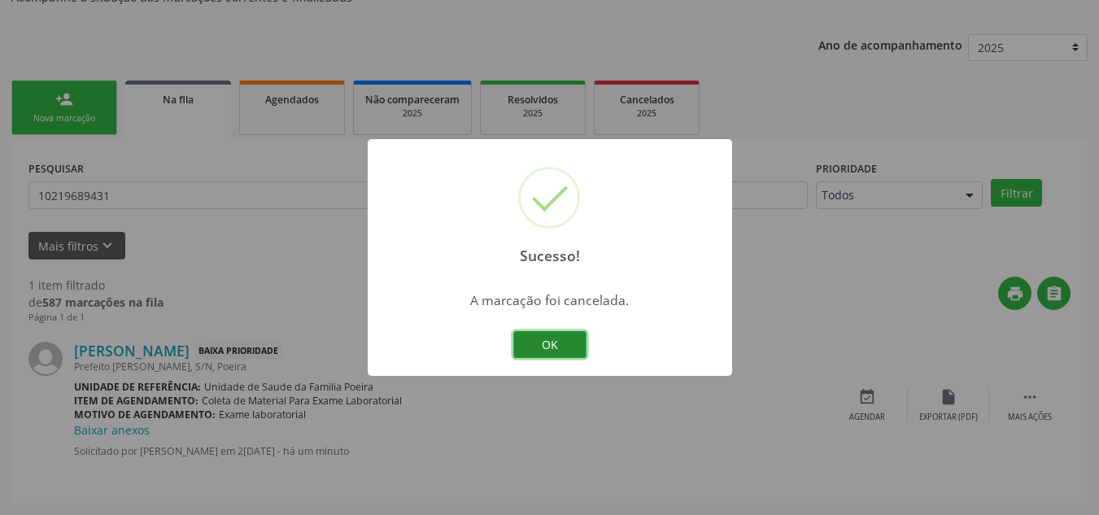
click at [569, 337] on button "OK" at bounding box center [549, 345] width 73 height 28
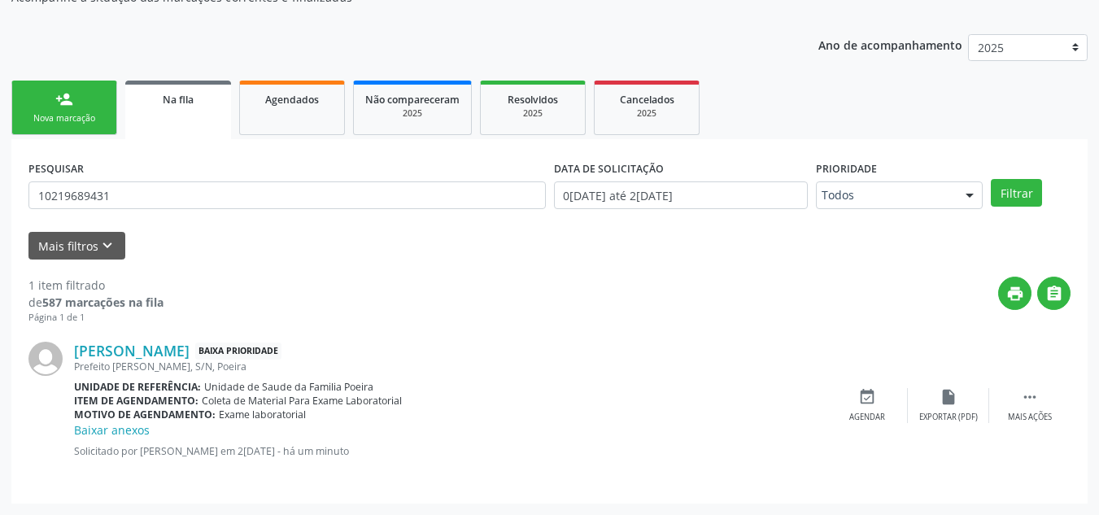
drag, startPoint x: 88, startPoint y: 107, endPoint x: 212, endPoint y: 140, distance: 128.9
click at [88, 107] on link "person_add Nova marcação" at bounding box center [64, 108] width 106 height 55
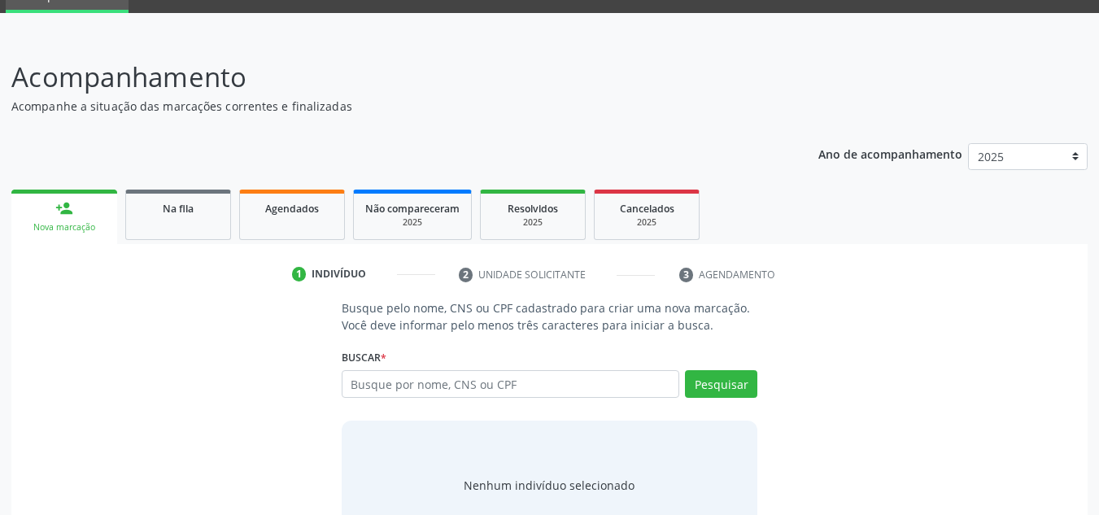
scroll to position [0, 0]
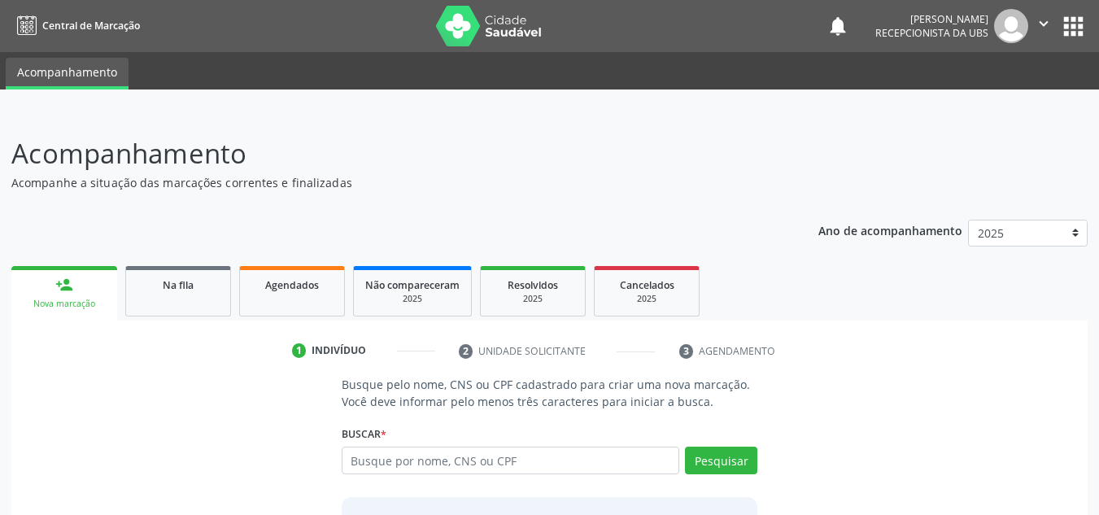
click at [1042, 23] on icon "" at bounding box center [1044, 24] width 18 height 18
click at [958, 103] on link "Sair" at bounding box center [1002, 99] width 112 height 23
